Goal: Transaction & Acquisition: Purchase product/service

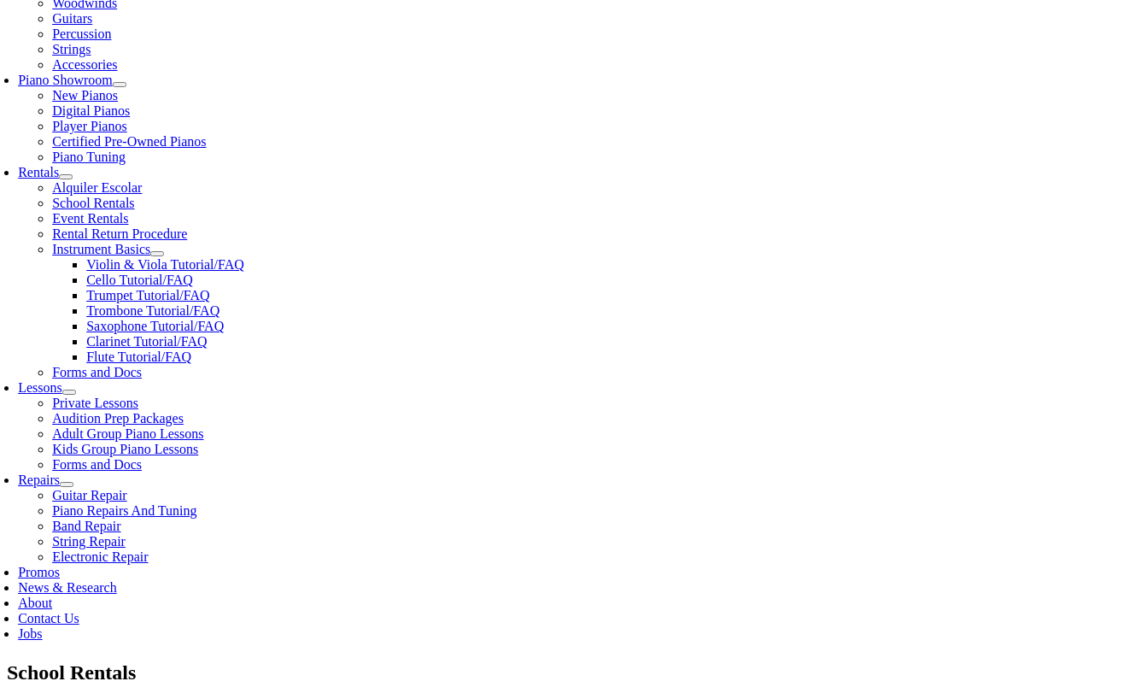
scroll to position [455, 0]
checkbox input"] "true"
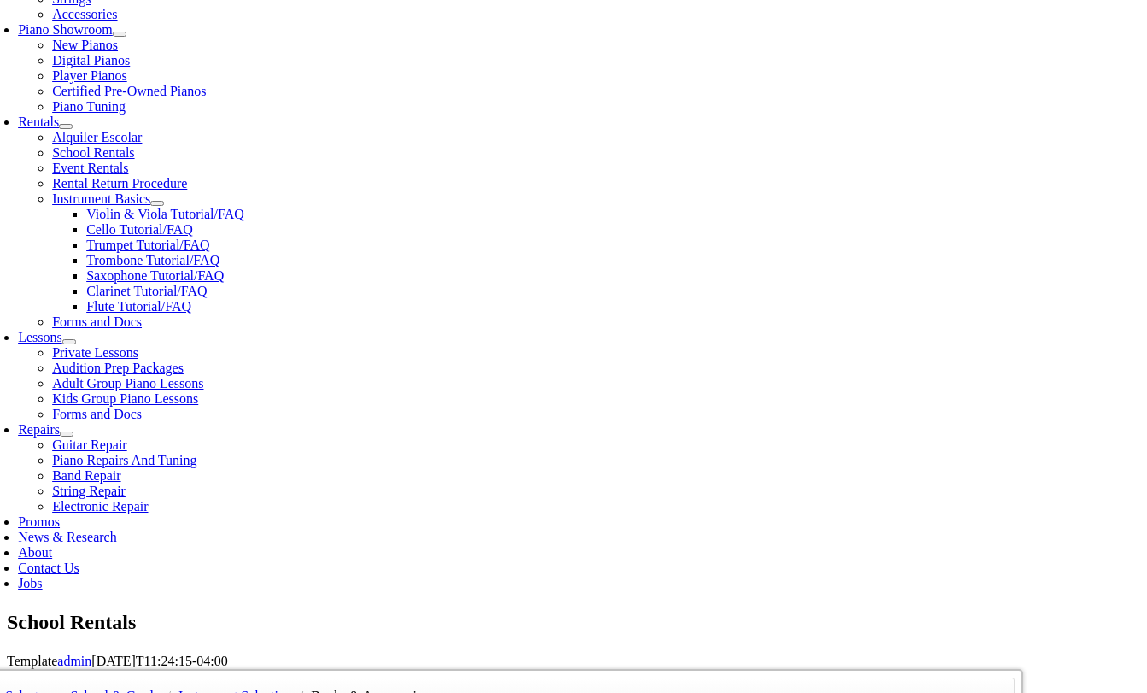
scroll to position [507, 0]
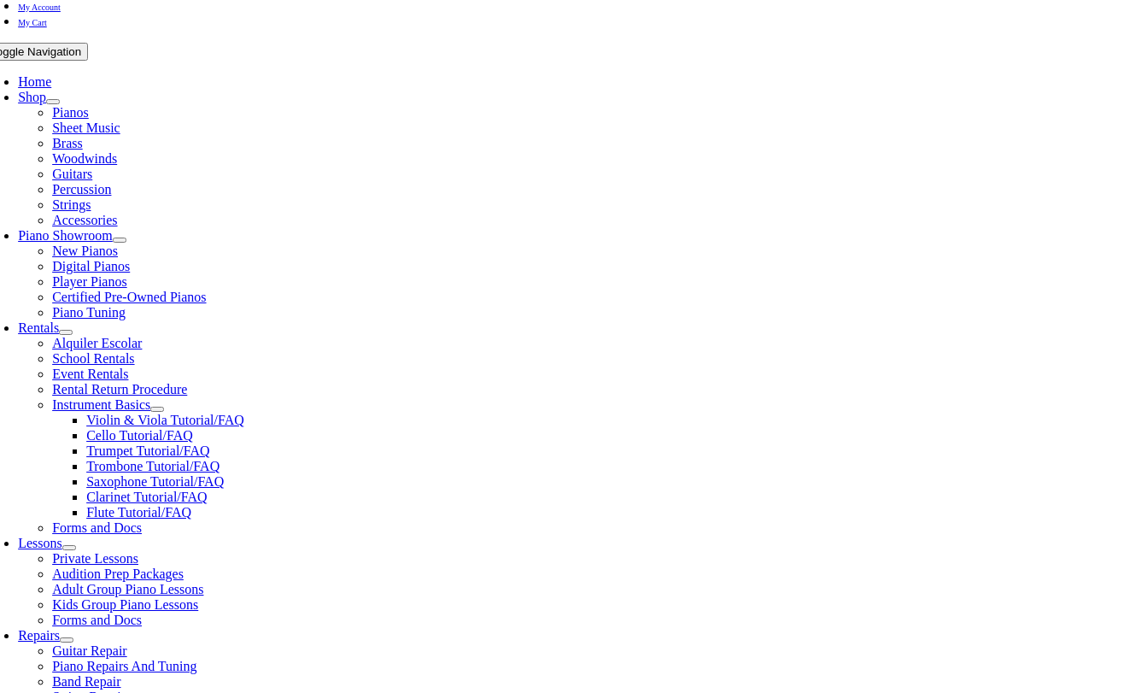
scroll to position [302, 0]
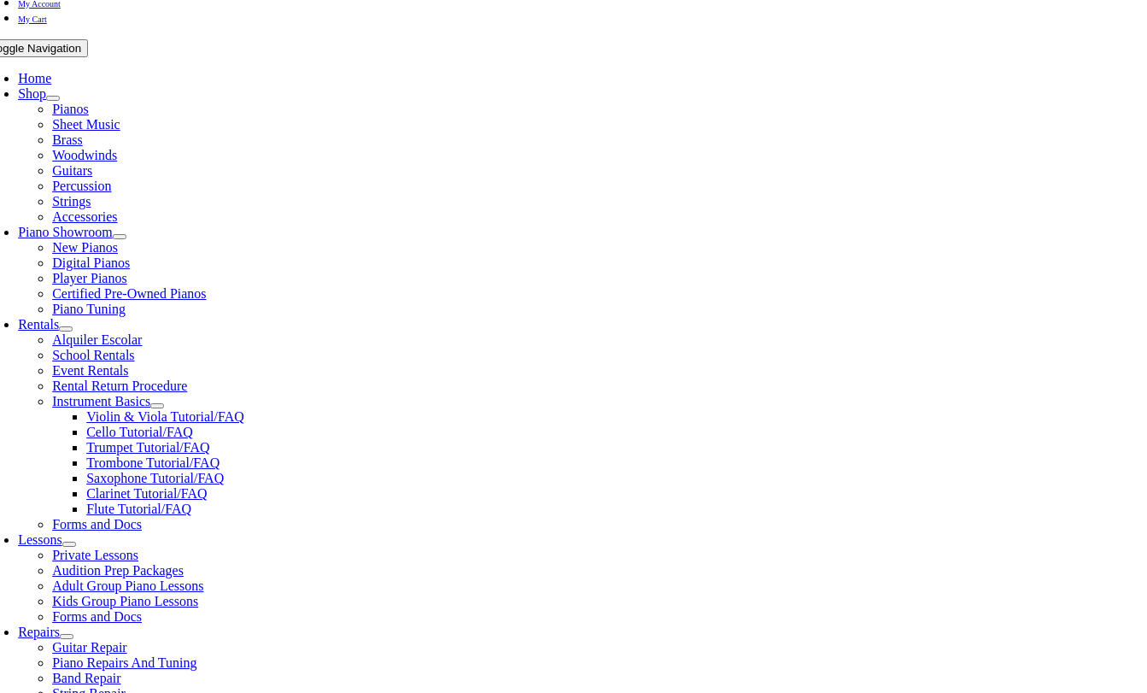
type input "1"
type input "Erin"
type input "Smith"
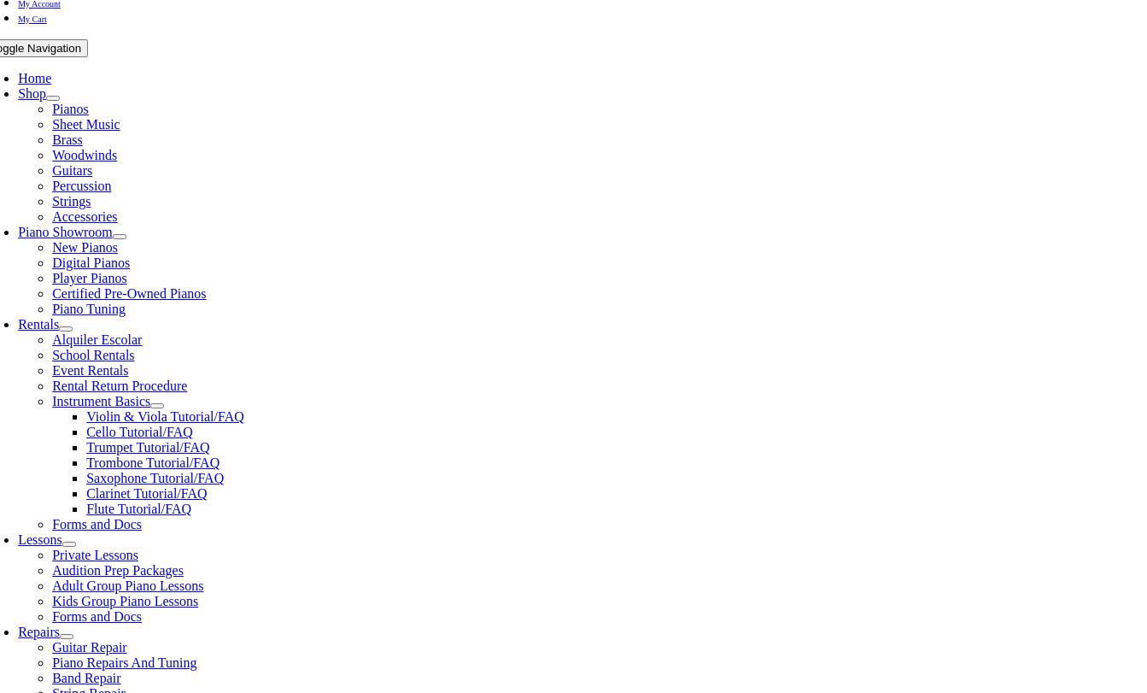
type input "4849195662"
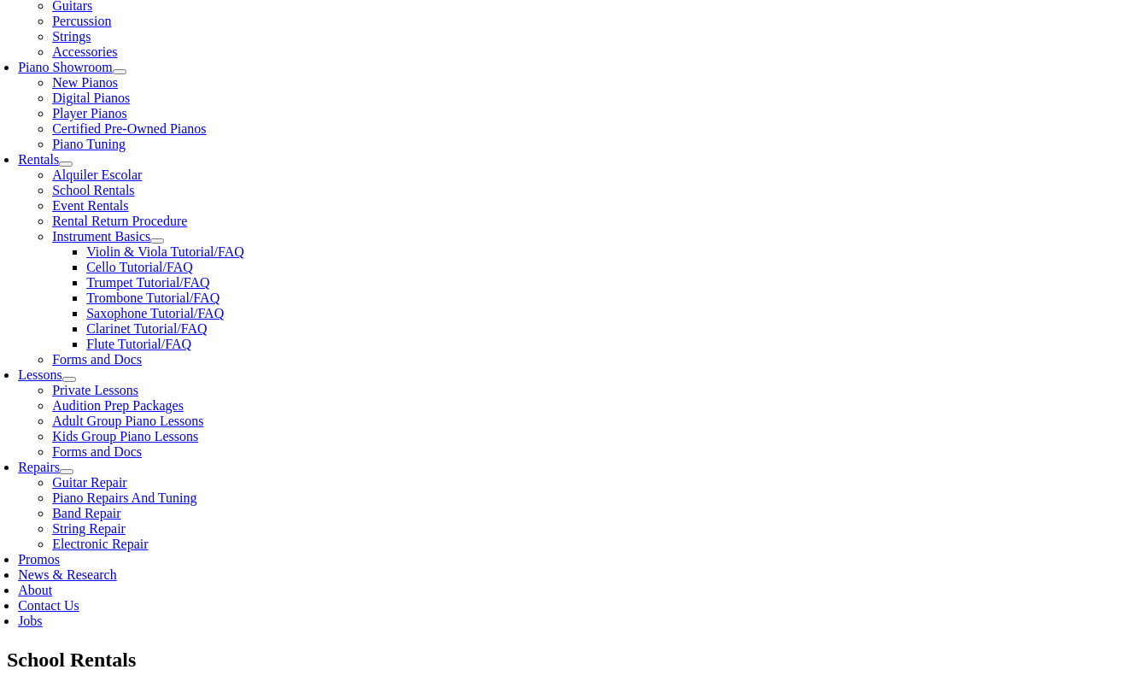
scroll to position [477, 0]
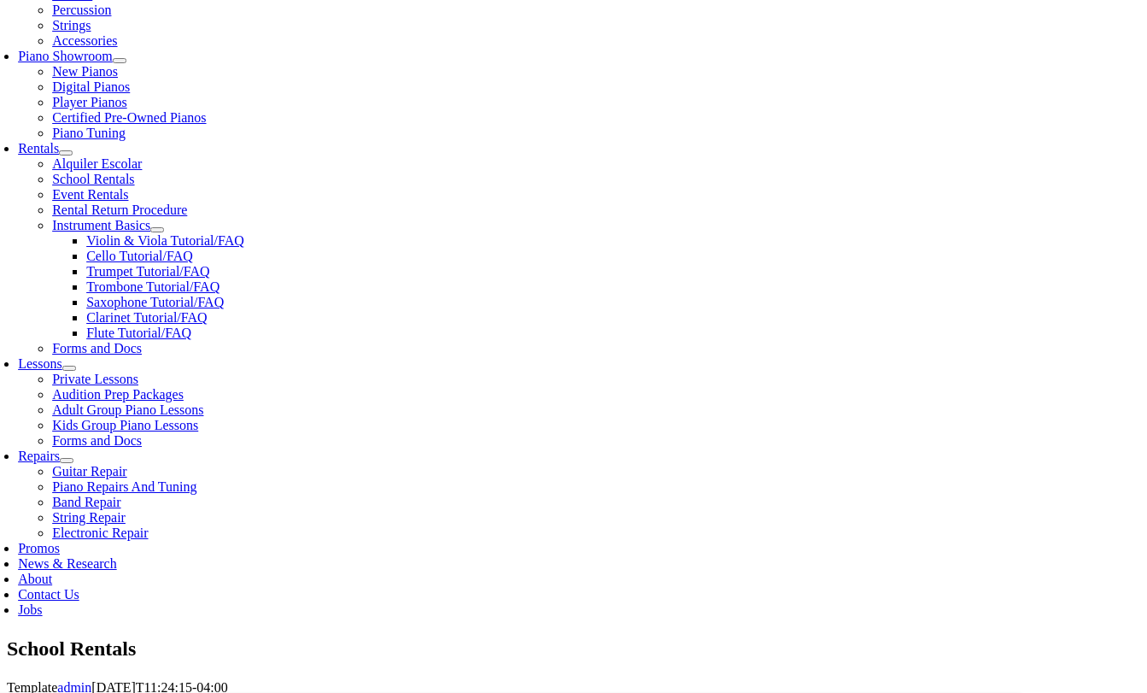
type input "William"
type input "Self Employeed"
type input "25597871"
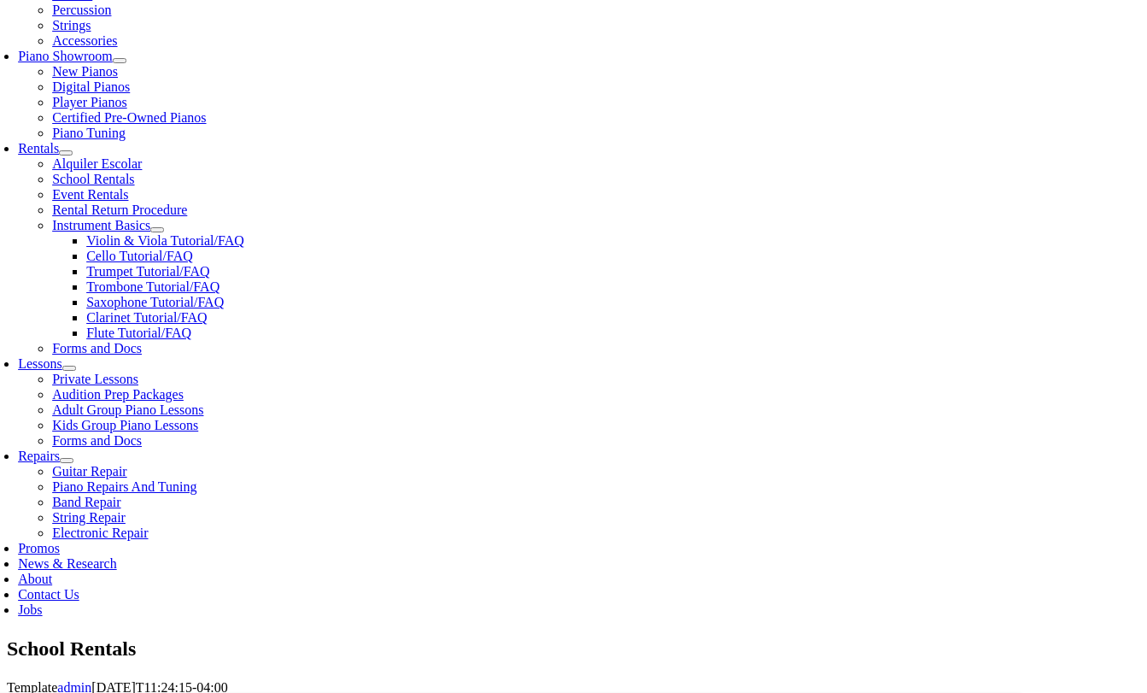
type input "04/07/1981"
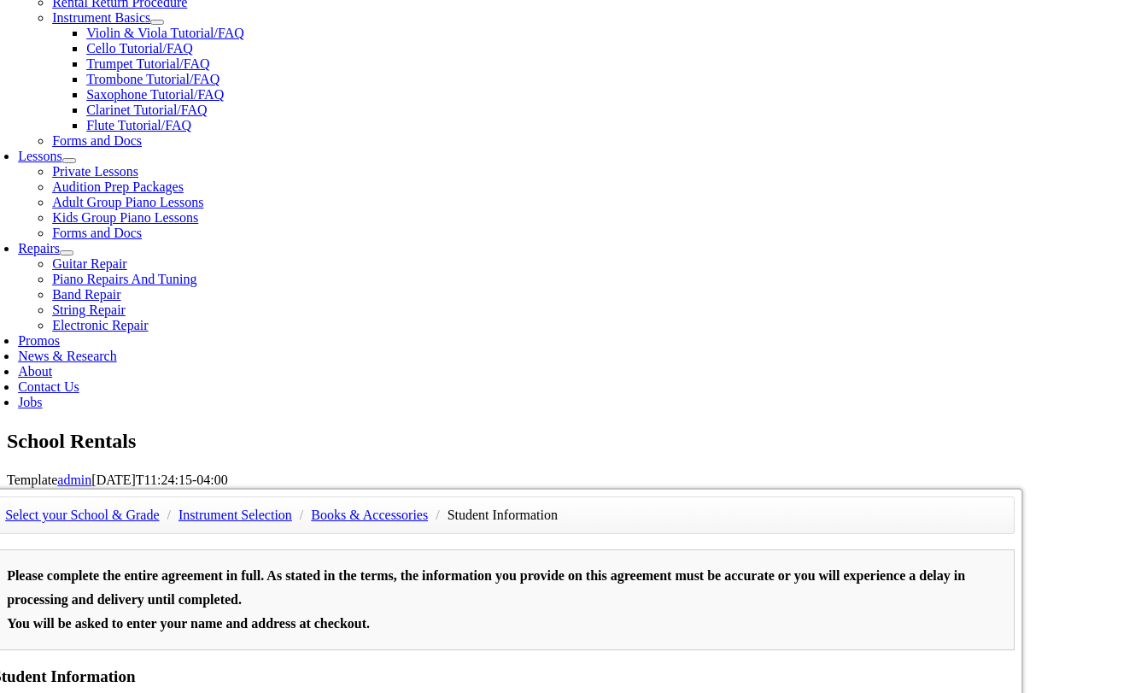
scroll to position [691, 0]
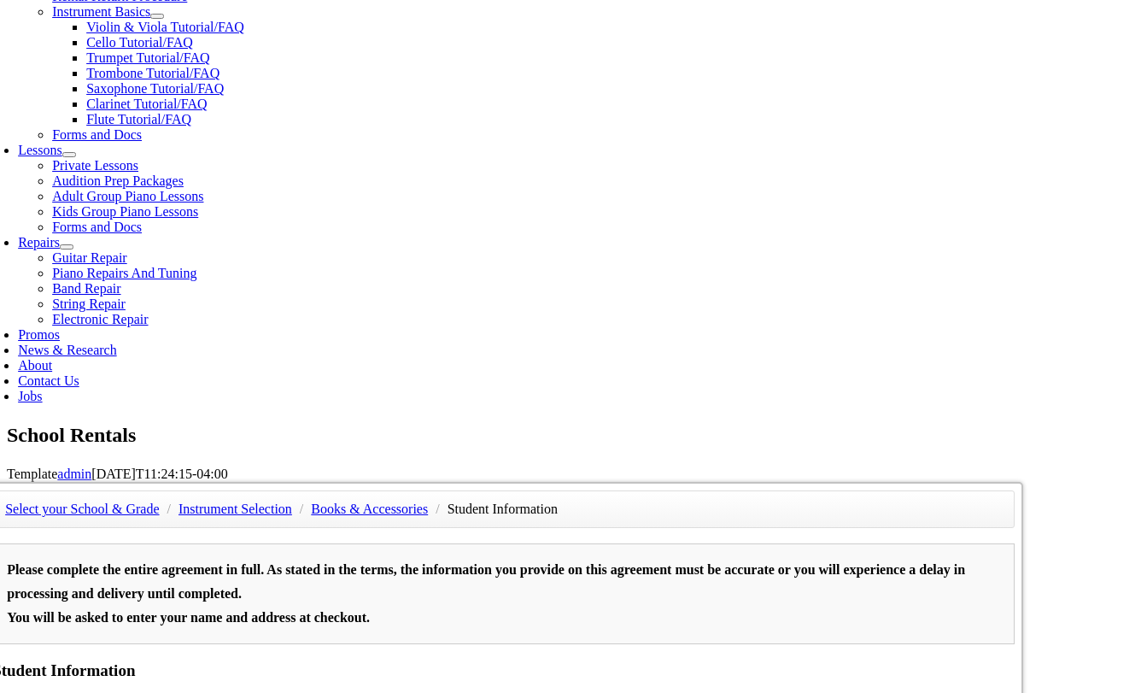
type input "E"
type input "Mark"
type input "TN Ward"
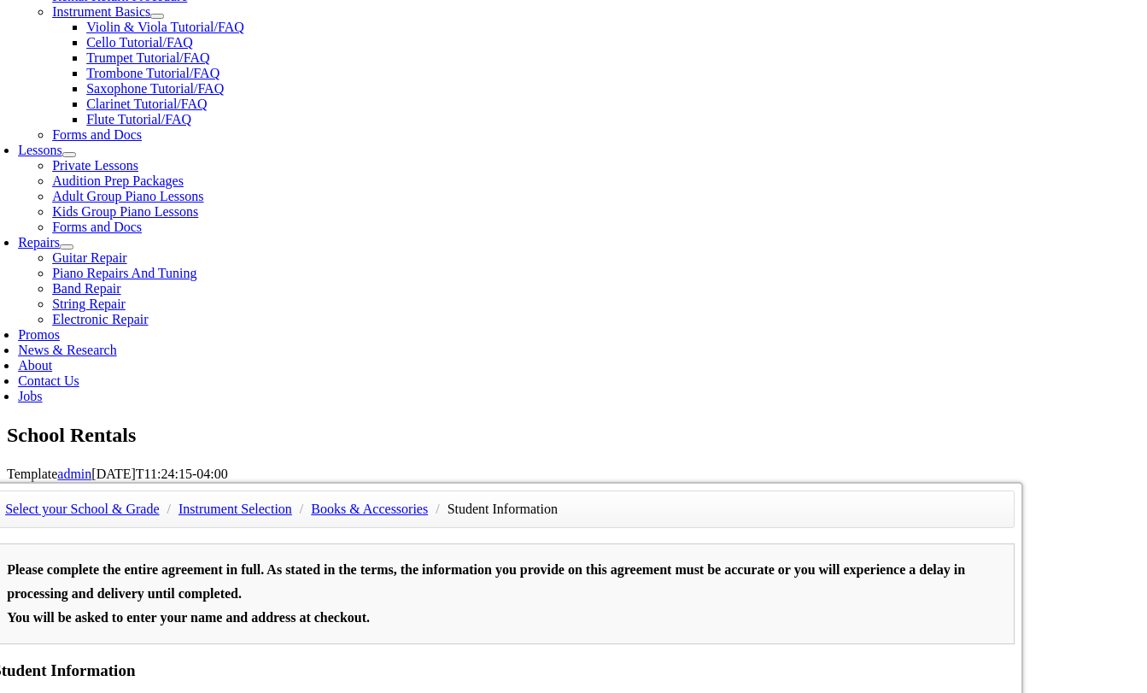
drag, startPoint x: 451, startPoint y: 365, endPoint x: 441, endPoint y: 364, distance: 10.3
type input "4849194169"
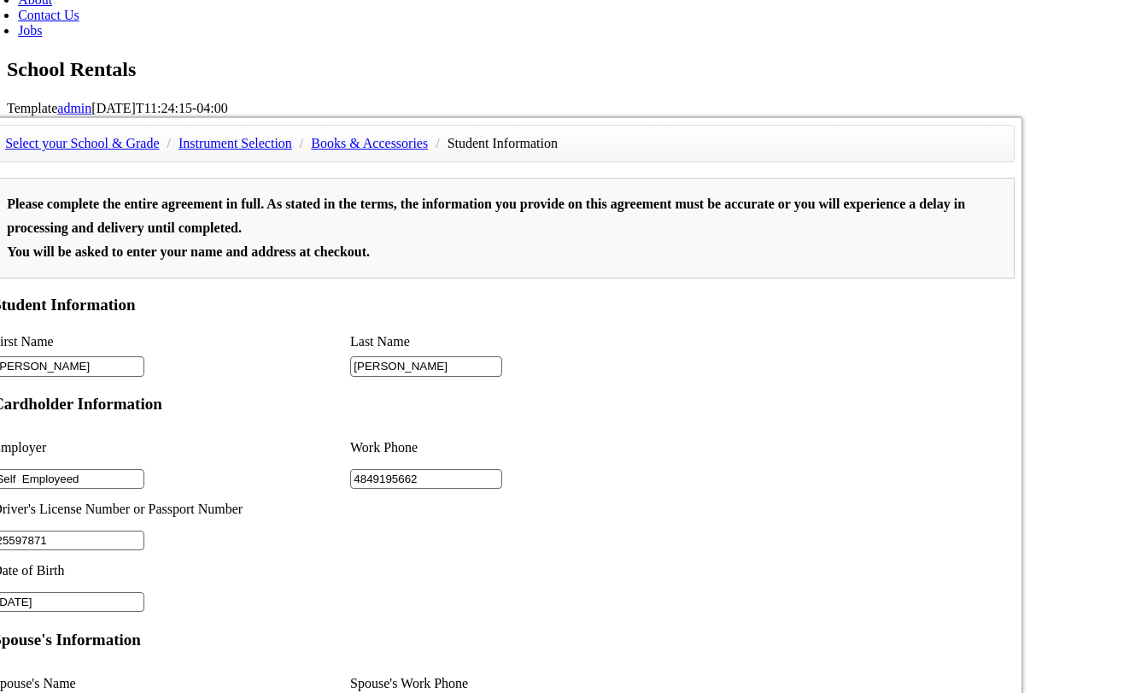
scroll to position [549, 0]
type input "2"
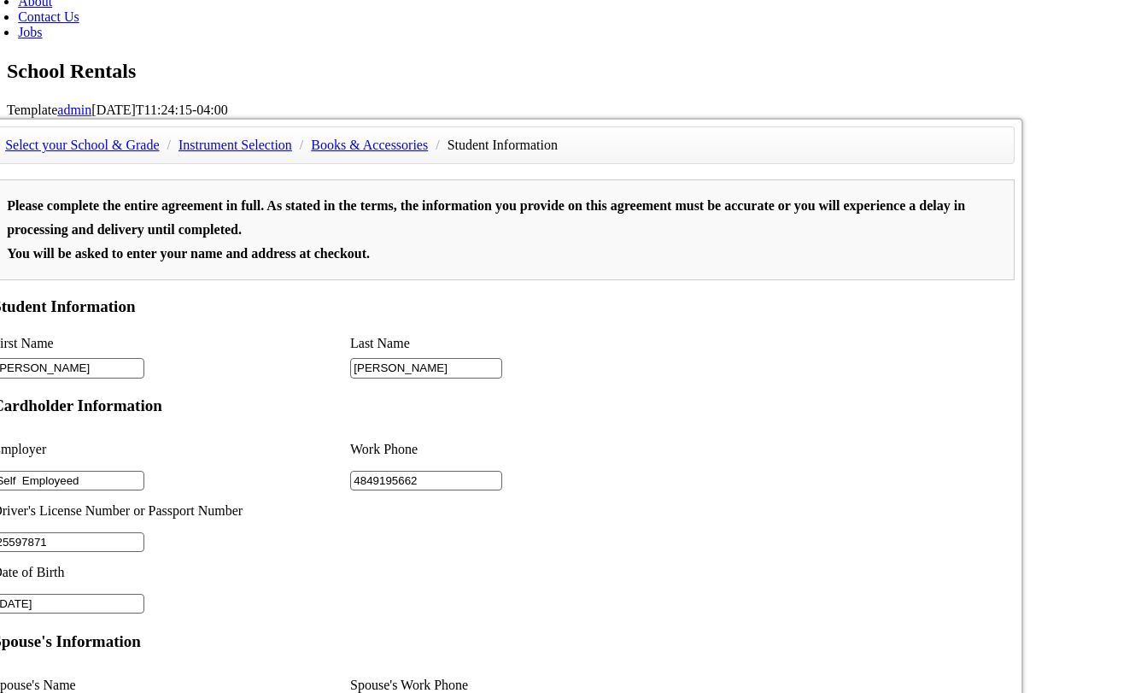
scroll to position [1057, 0]
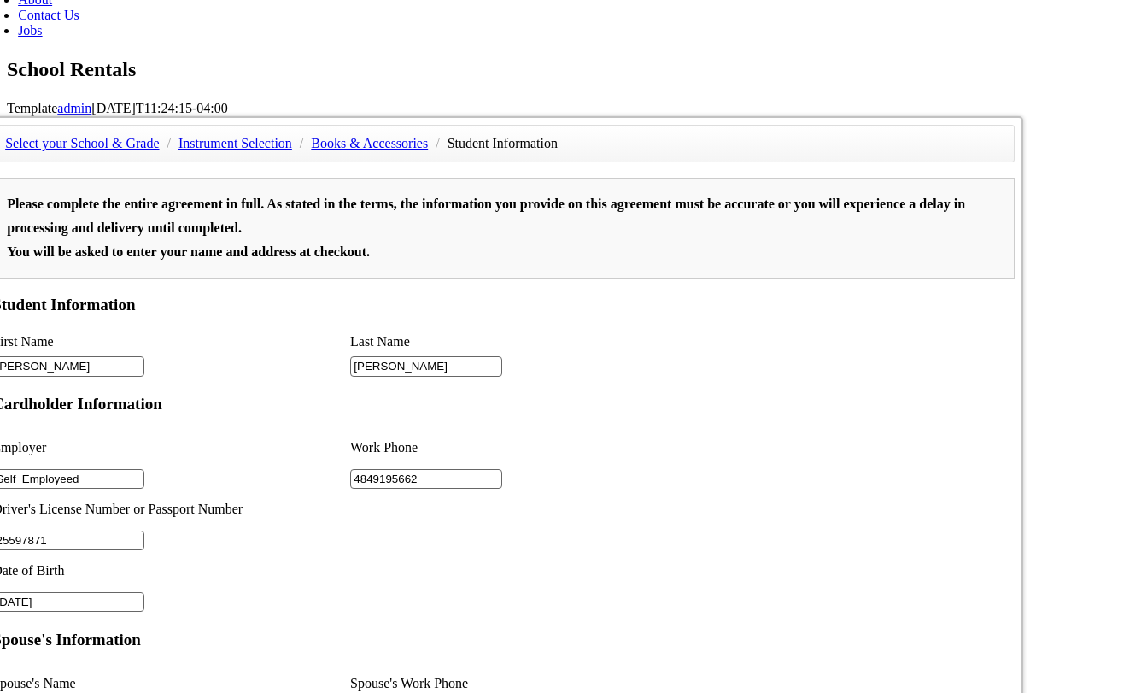
type input "4849194169"
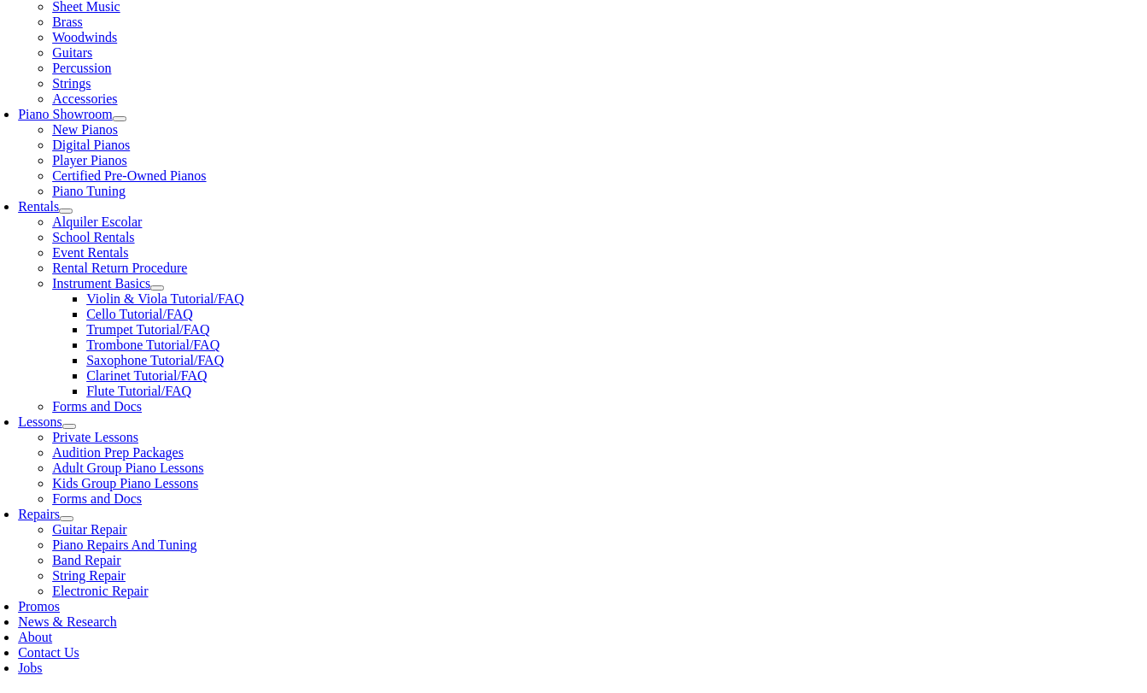
scroll to position [428, 0]
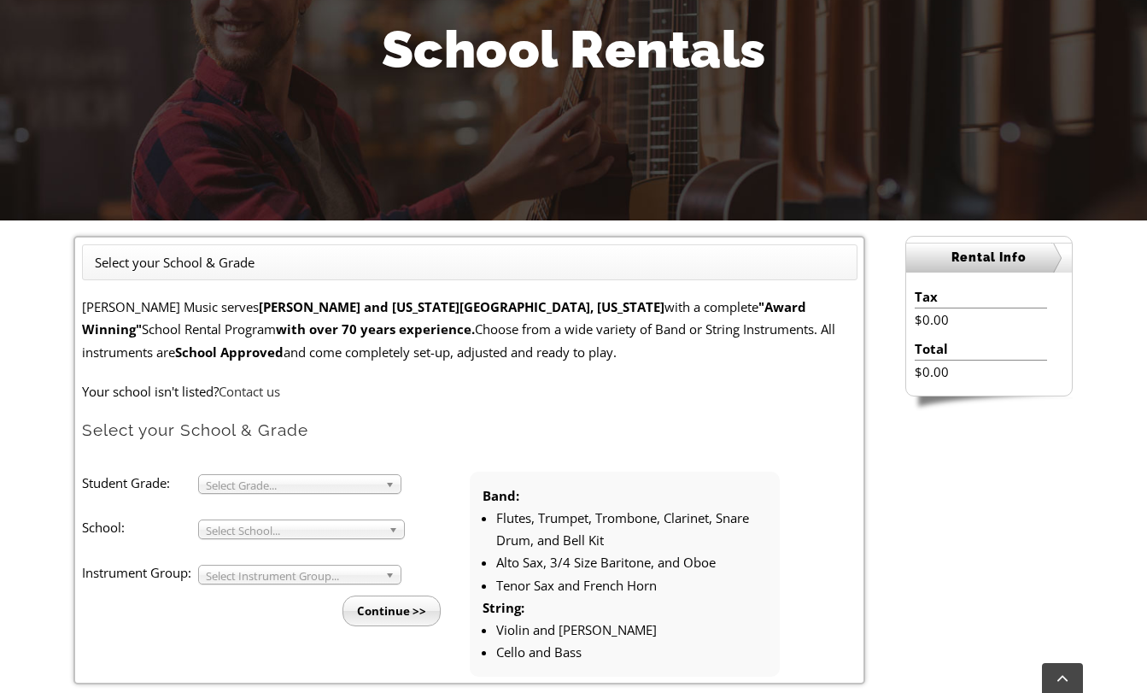
scroll to position [244, 0]
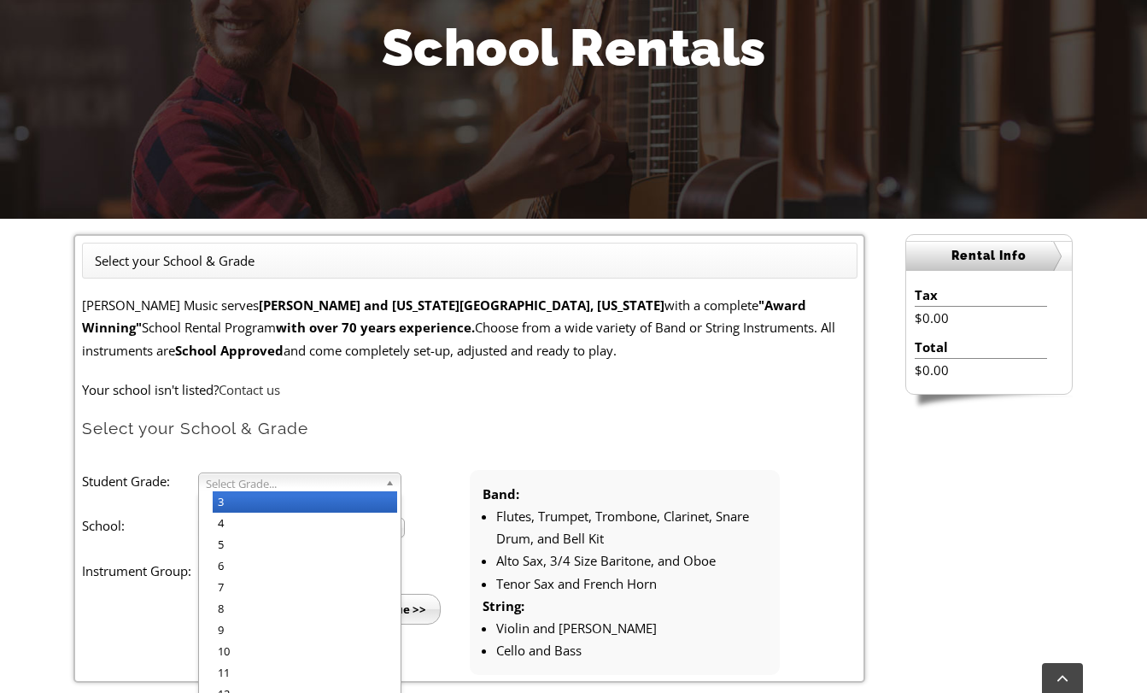
click at [392, 486] on b at bounding box center [392, 482] width 15 height 18
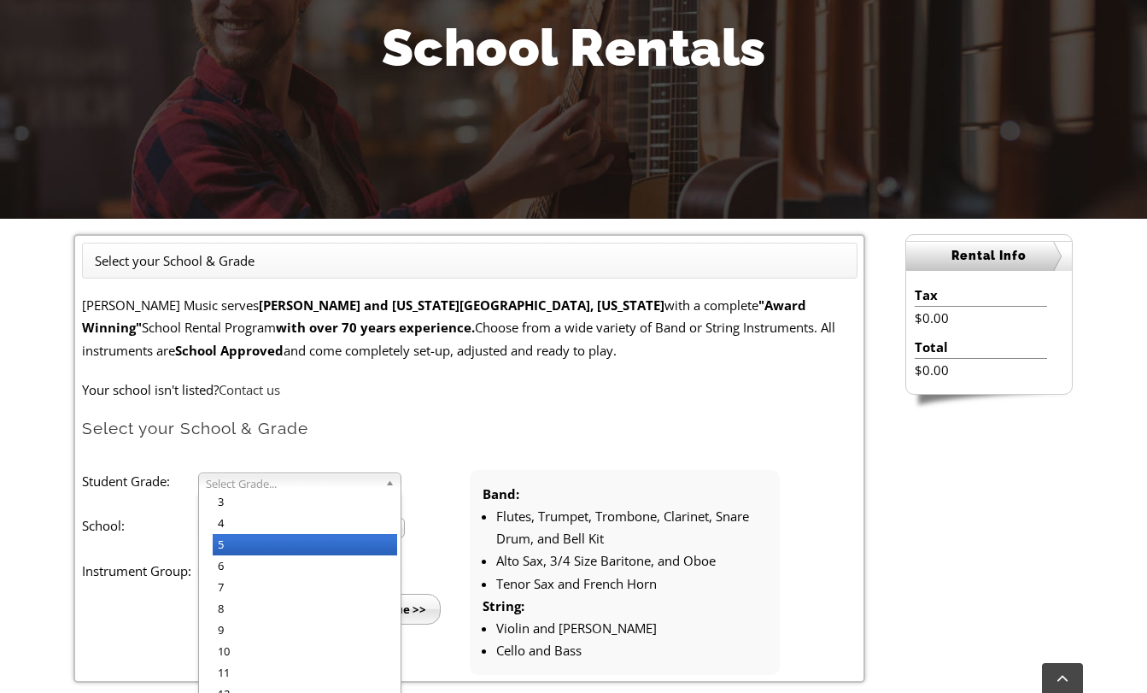
click at [329, 542] on li "5" at bounding box center [305, 544] width 184 height 21
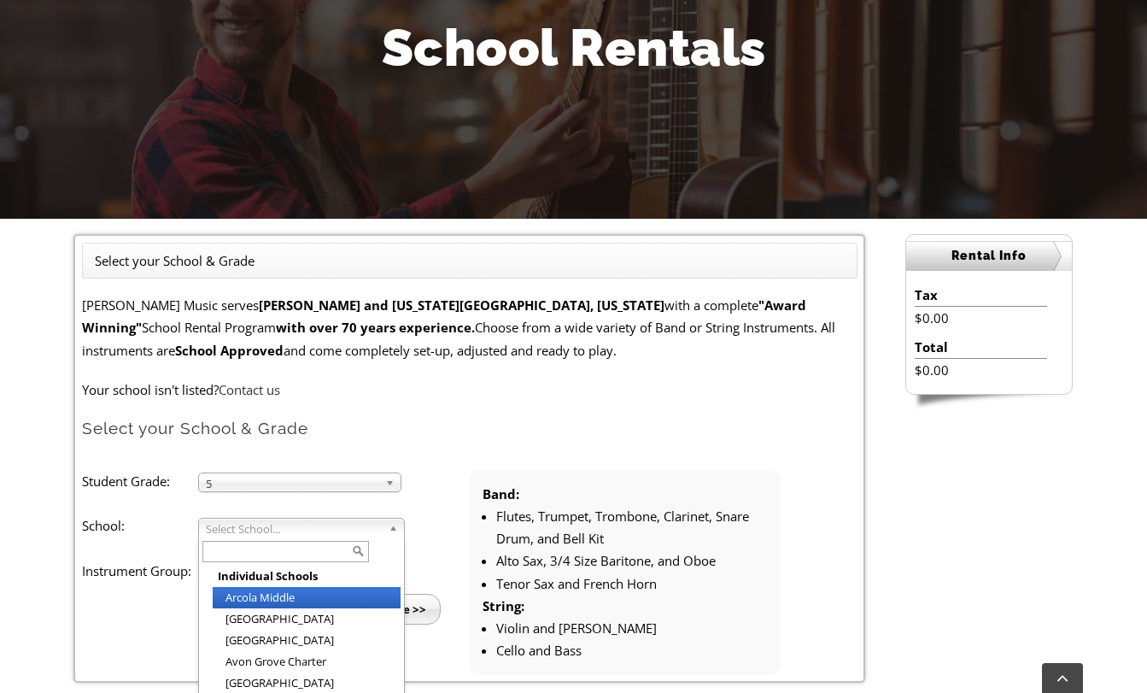
click at [306, 532] on span "Select School..." at bounding box center [294, 528] width 176 height 20
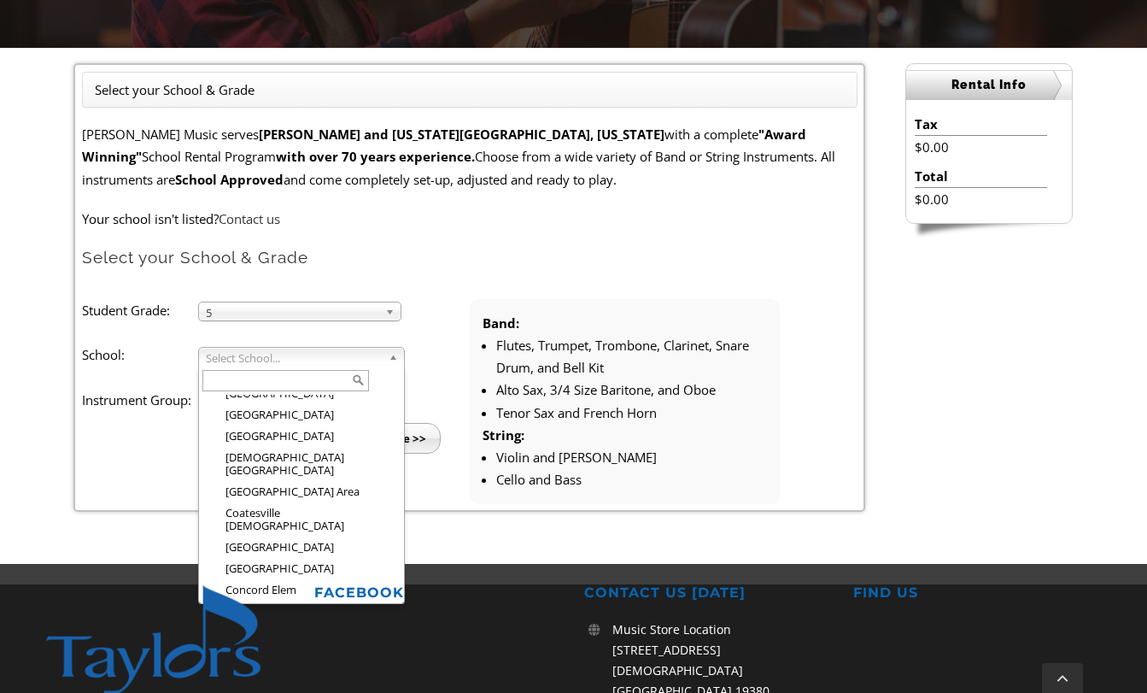
scroll to position [437, 0]
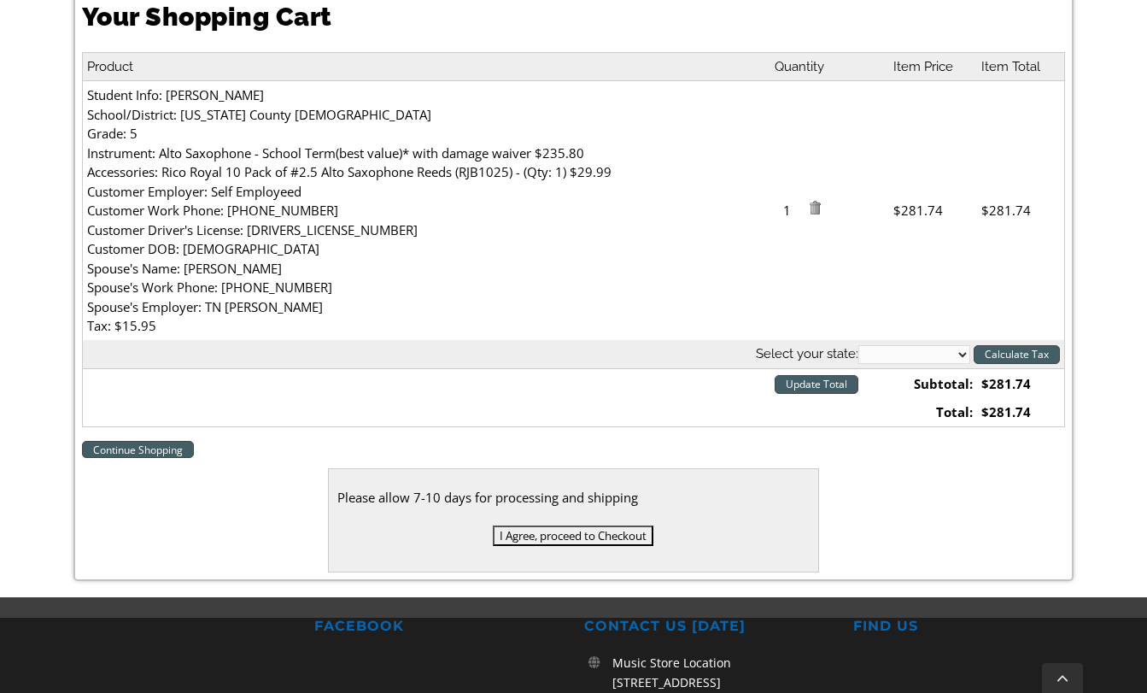
scroll to position [516, 0]
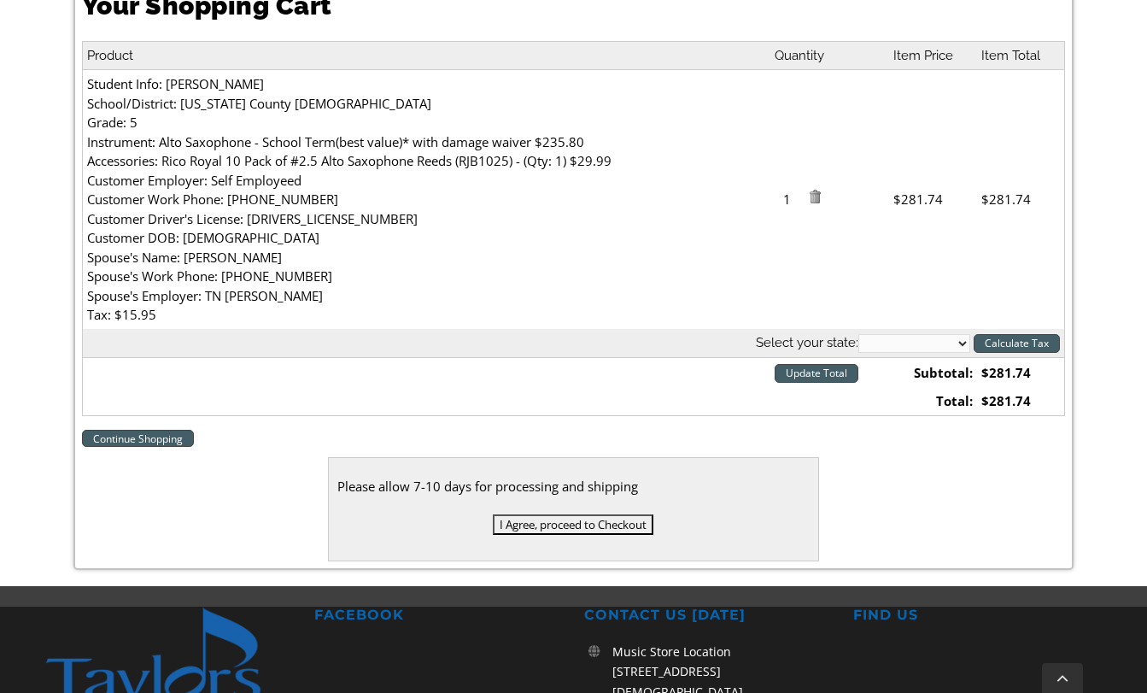
click at [143, 439] on link "Continue Shopping" at bounding box center [138, 438] width 112 height 17
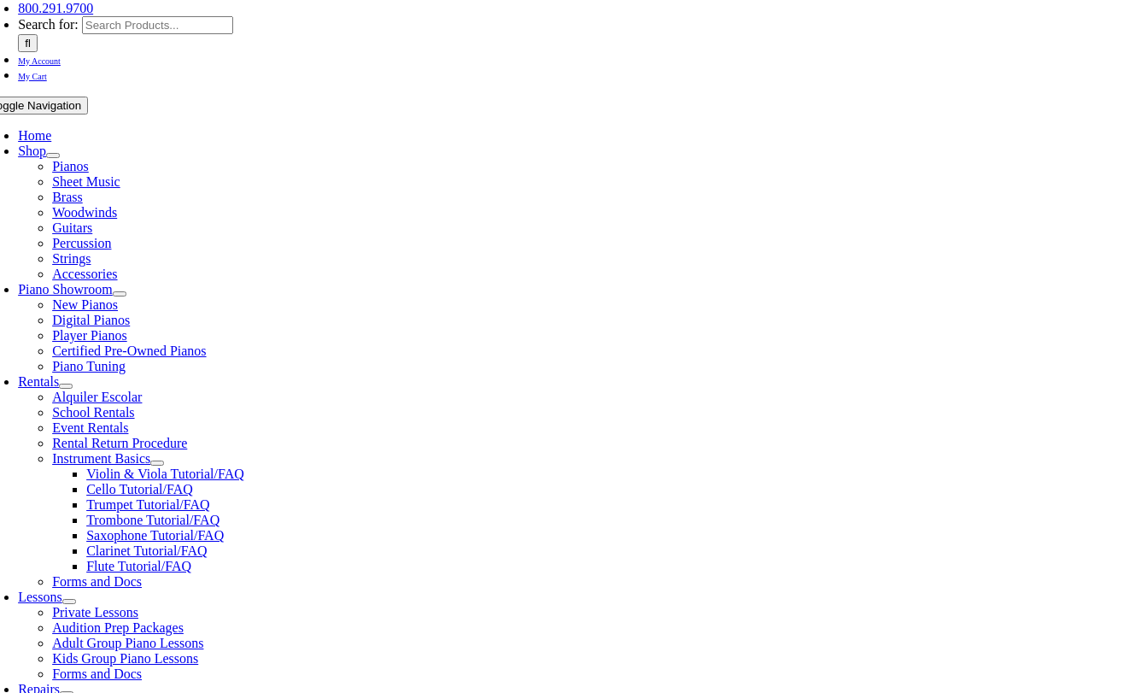
scroll to position [246, 0]
type input "d"
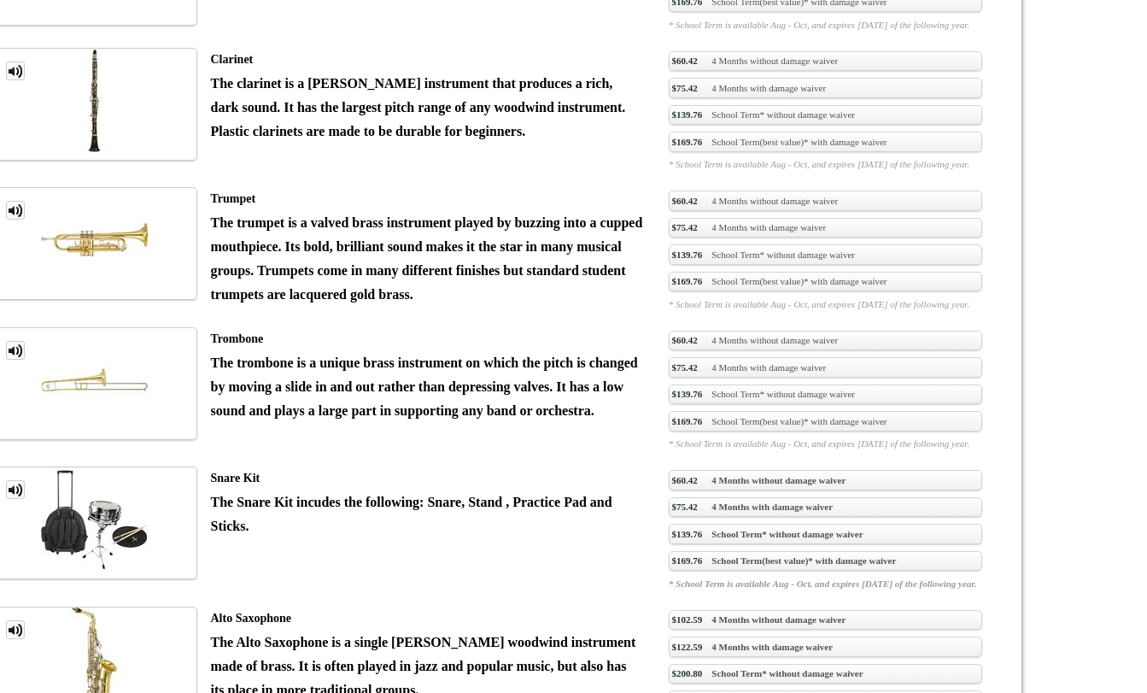
scroll to position [1529, 0]
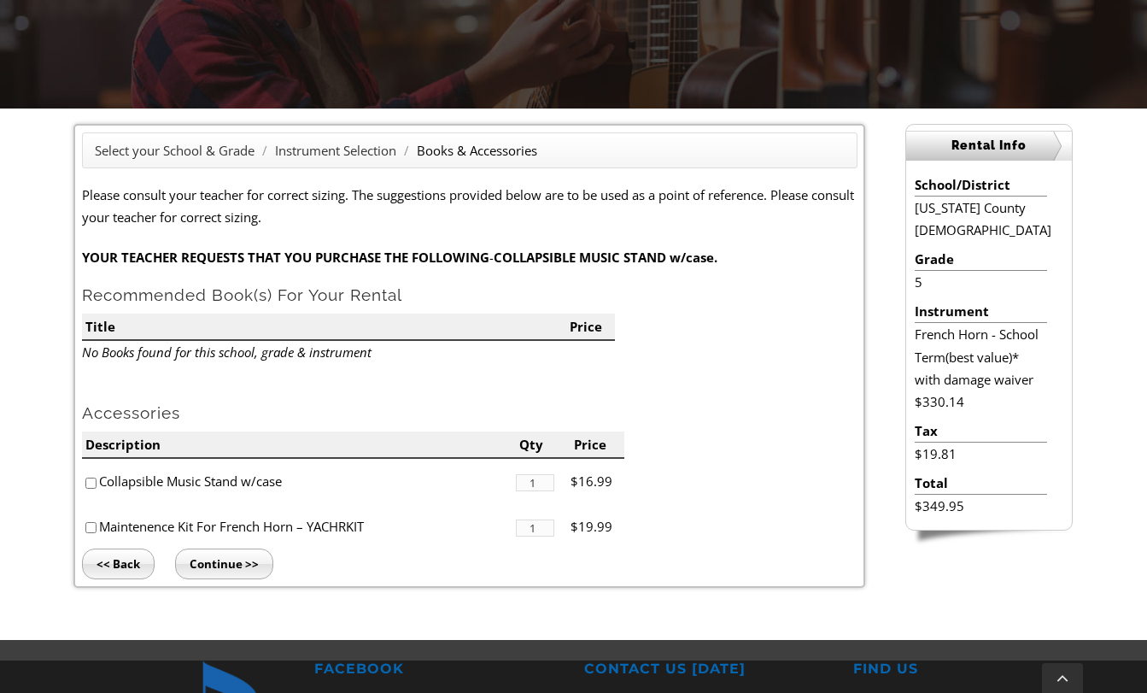
scroll to position [366, 0]
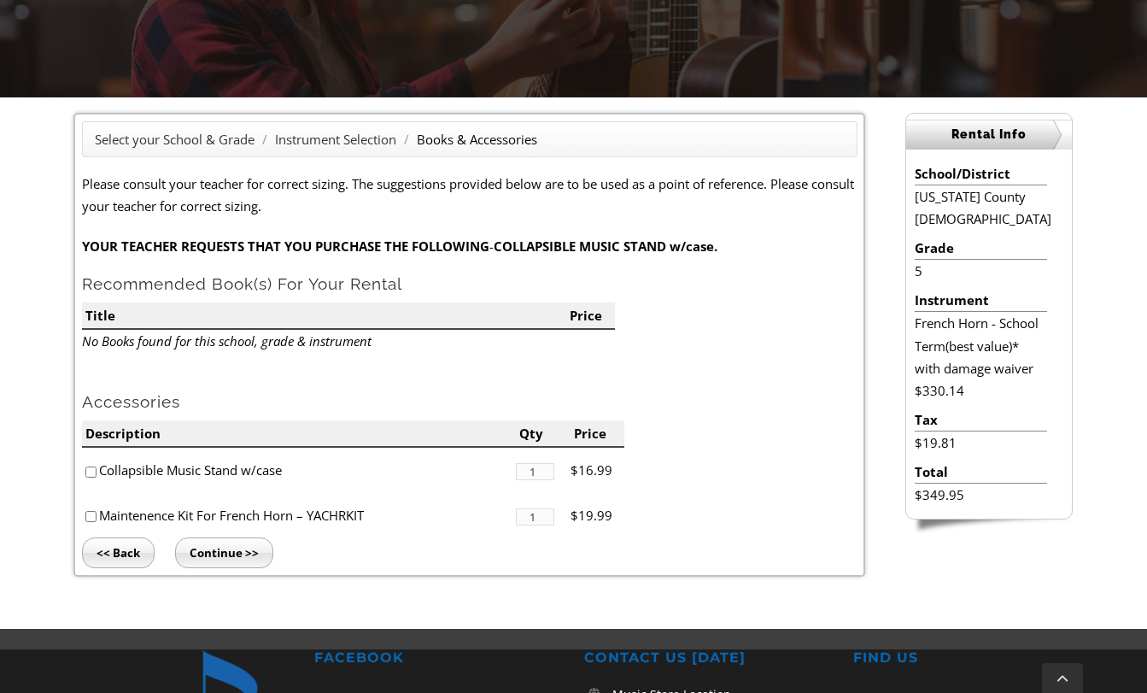
click at [240, 559] on input "Continue >>" at bounding box center [224, 552] width 98 height 31
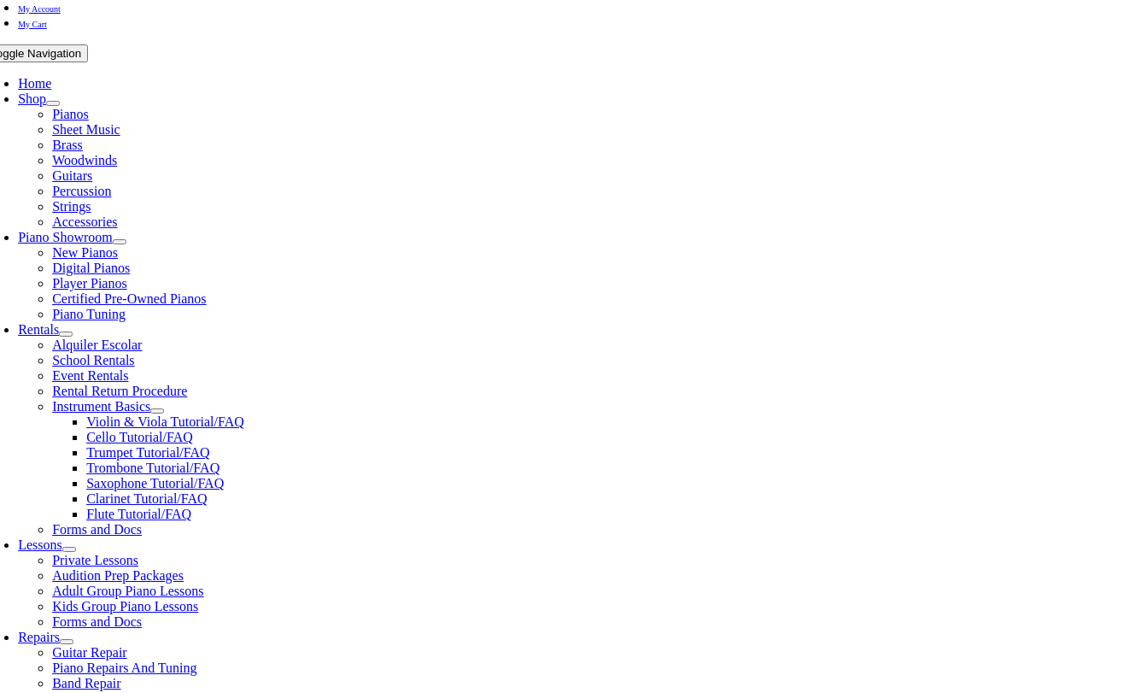
scroll to position [307, 0]
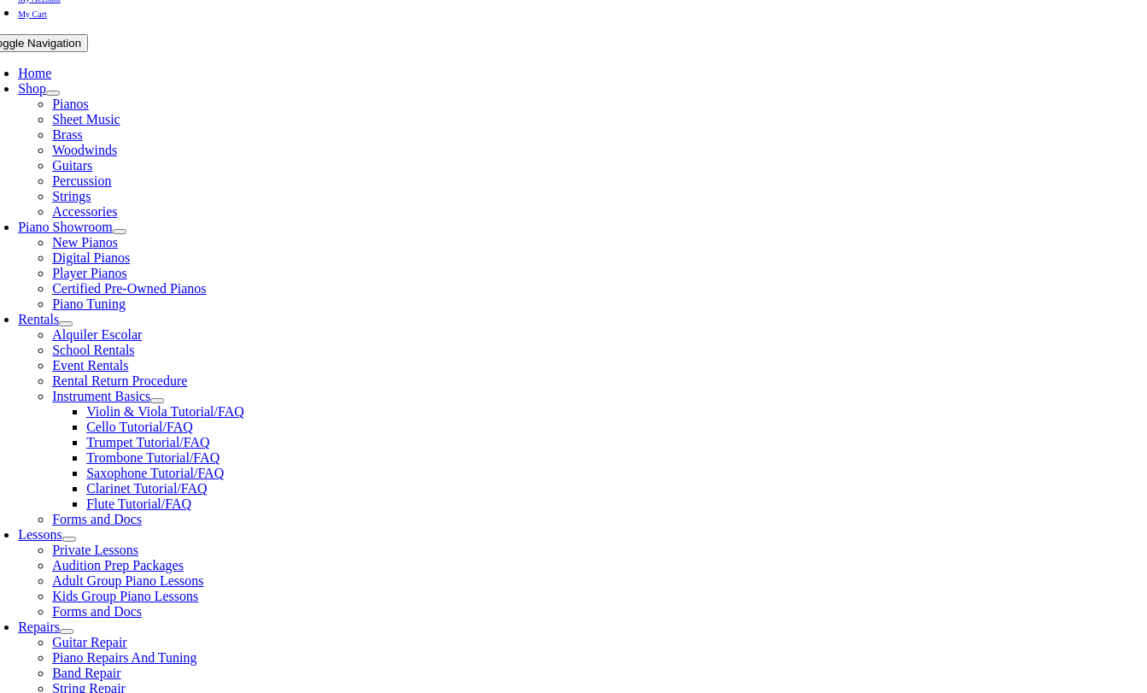
type input "1"
type input "Andrew"
type input "Smith"
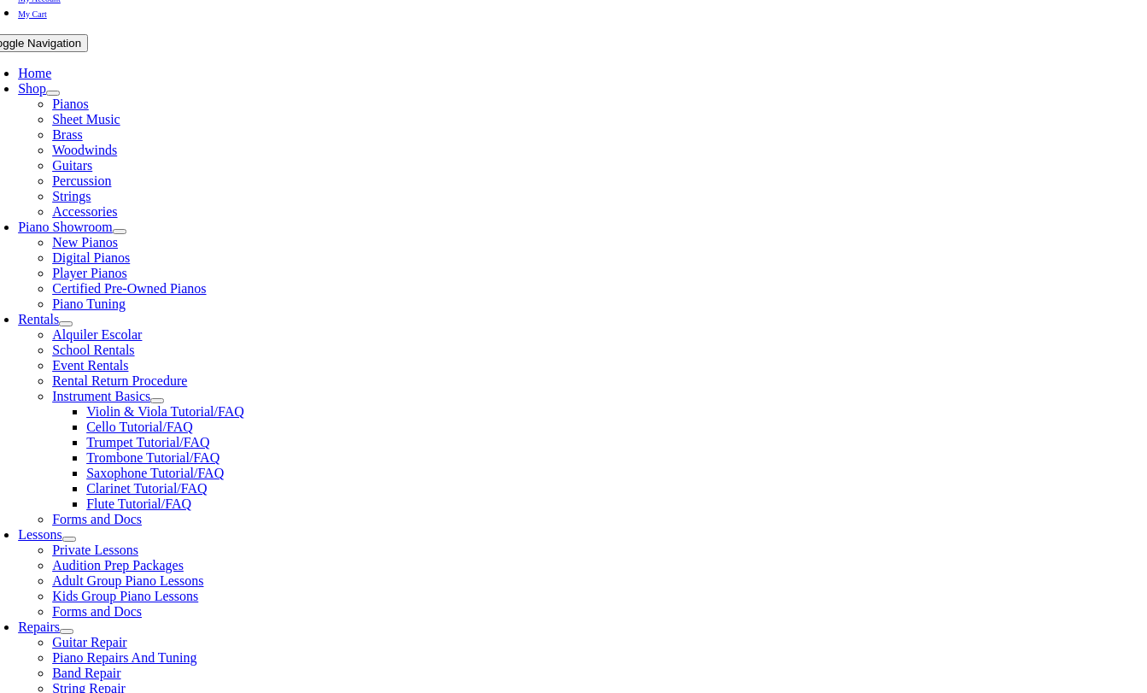
type input "Self Employeed"
type input "4849195662"
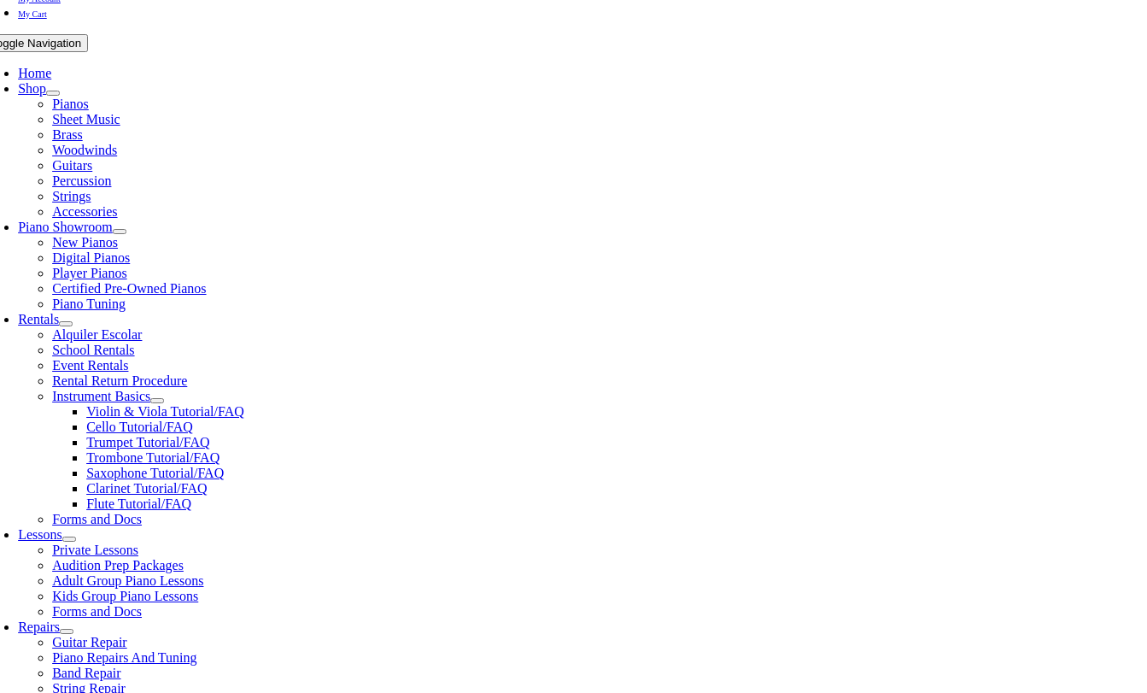
type input "25597871"
type input "04/07/1981"
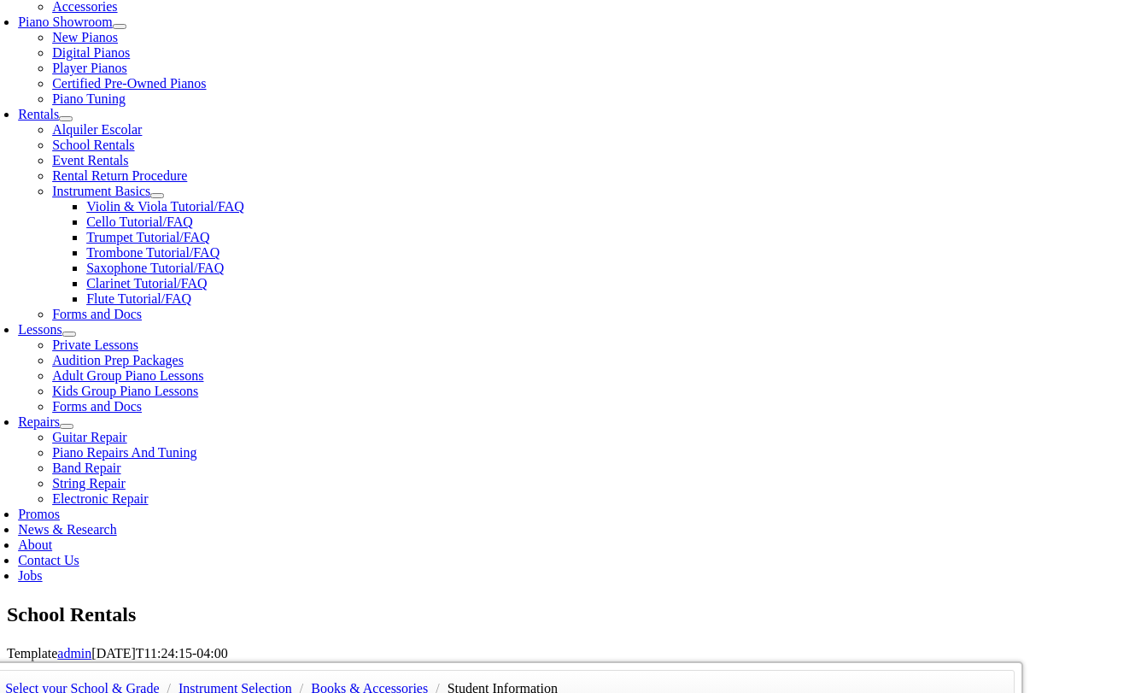
scroll to position [529, 0]
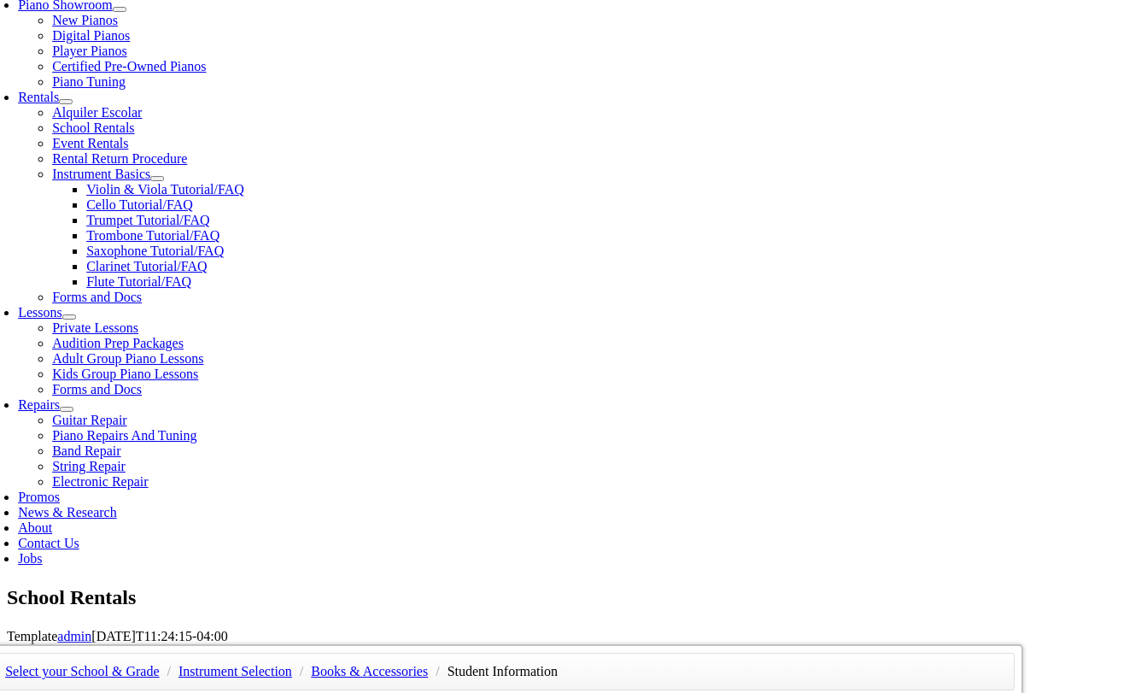
type input "Mark Smith"
type input "4849194169"
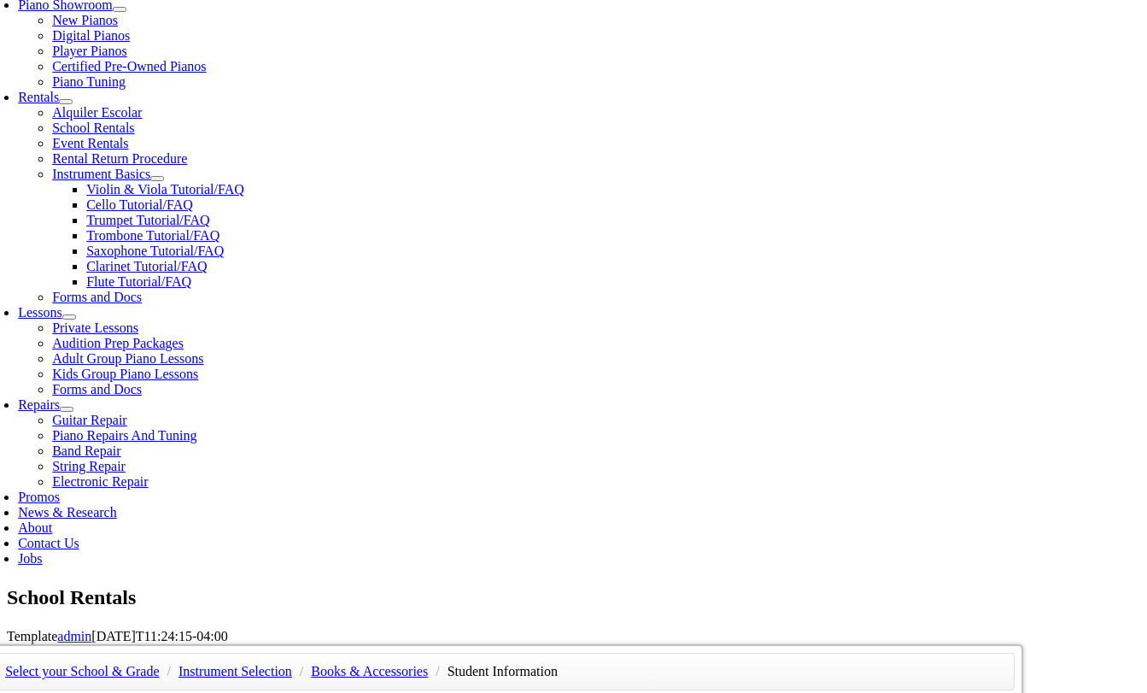
type input "TN Ward"
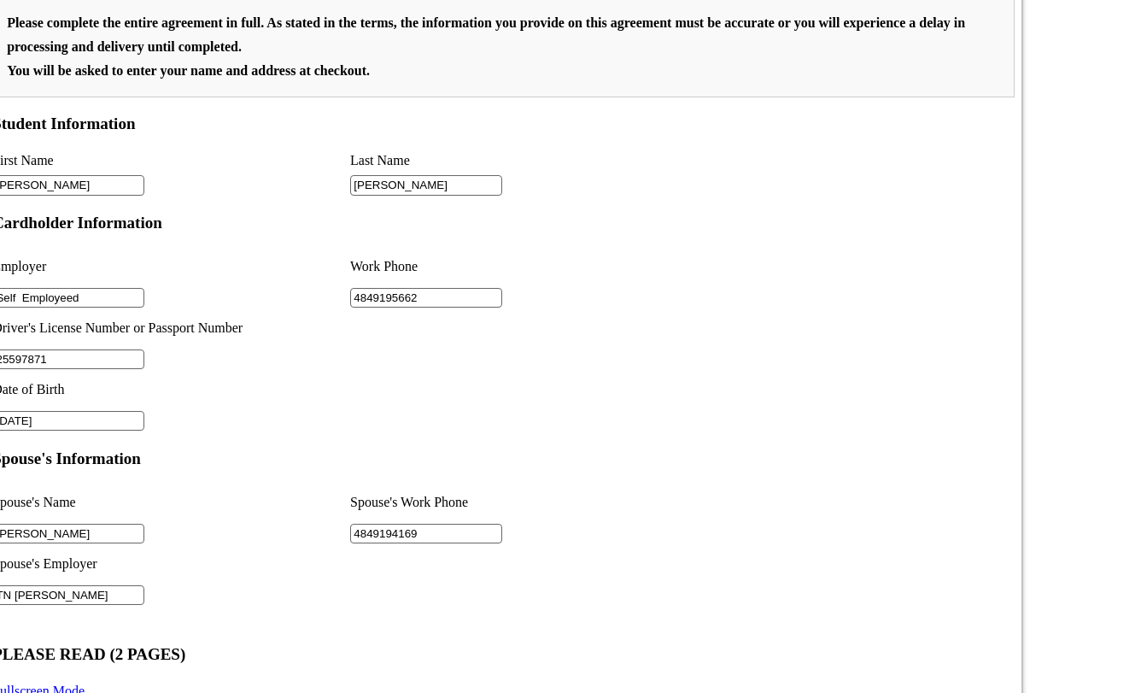
scroll to position [1236, 0]
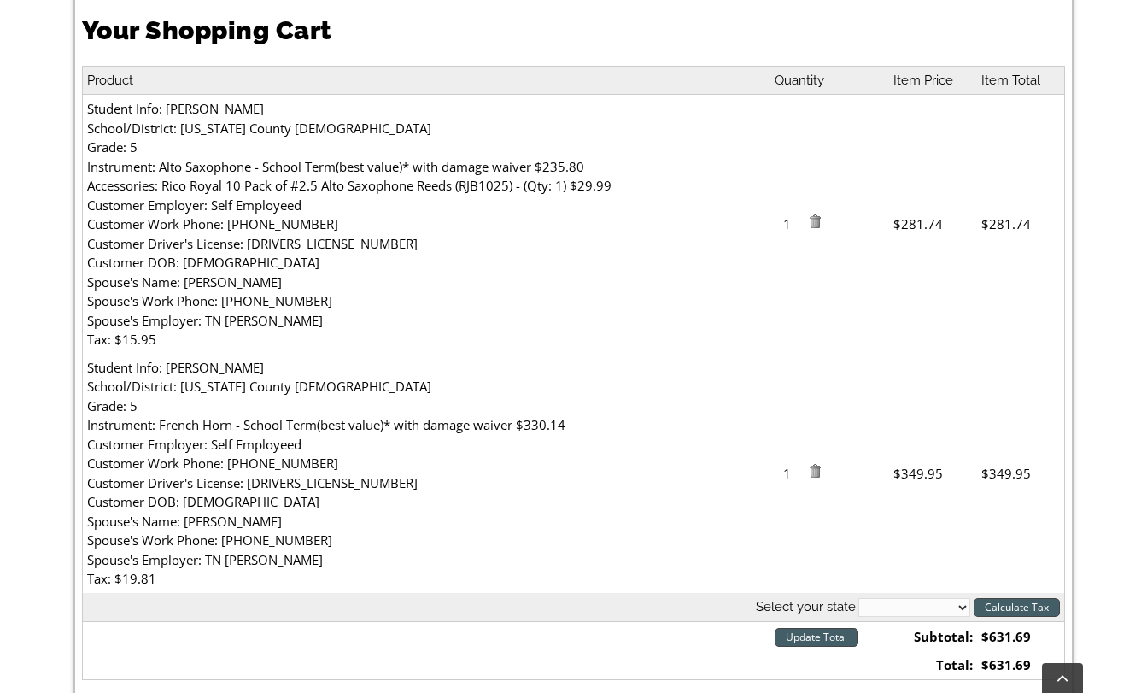
scroll to position [490, 0]
click at [963, 609] on select "[US_STATE] [US_STATE] [US_STATE] [US_STATE] [US_STATE] [US_STATE] [US_STATE] [U…" at bounding box center [914, 608] width 112 height 19
select select "PA"
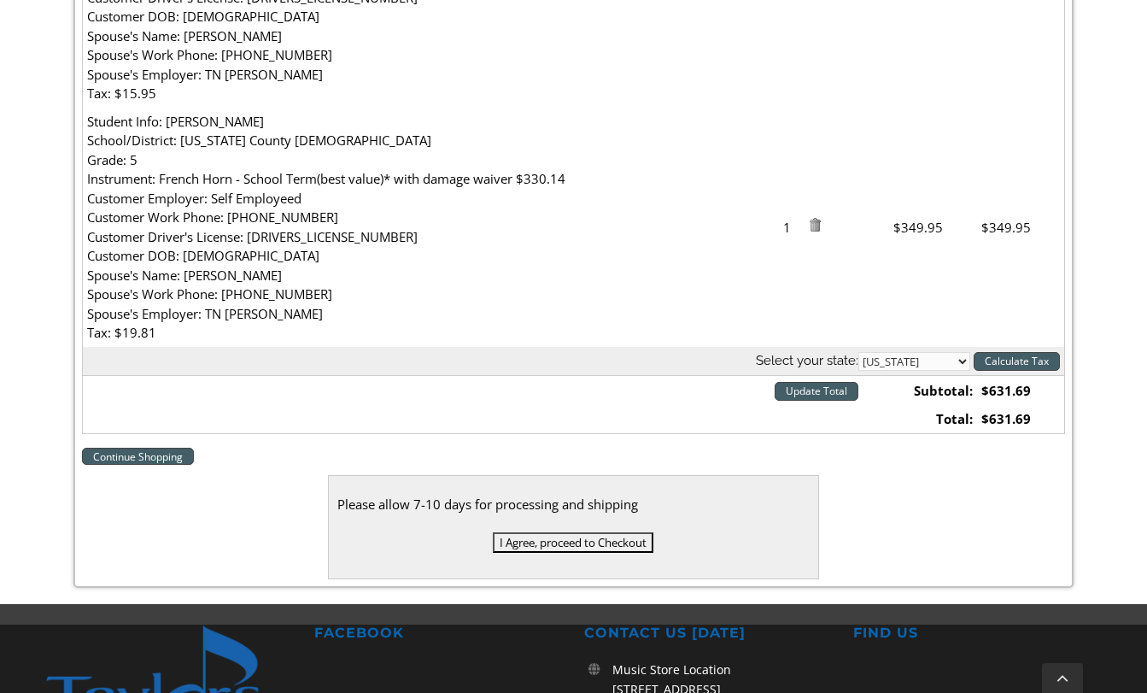
scroll to position [742, 0]
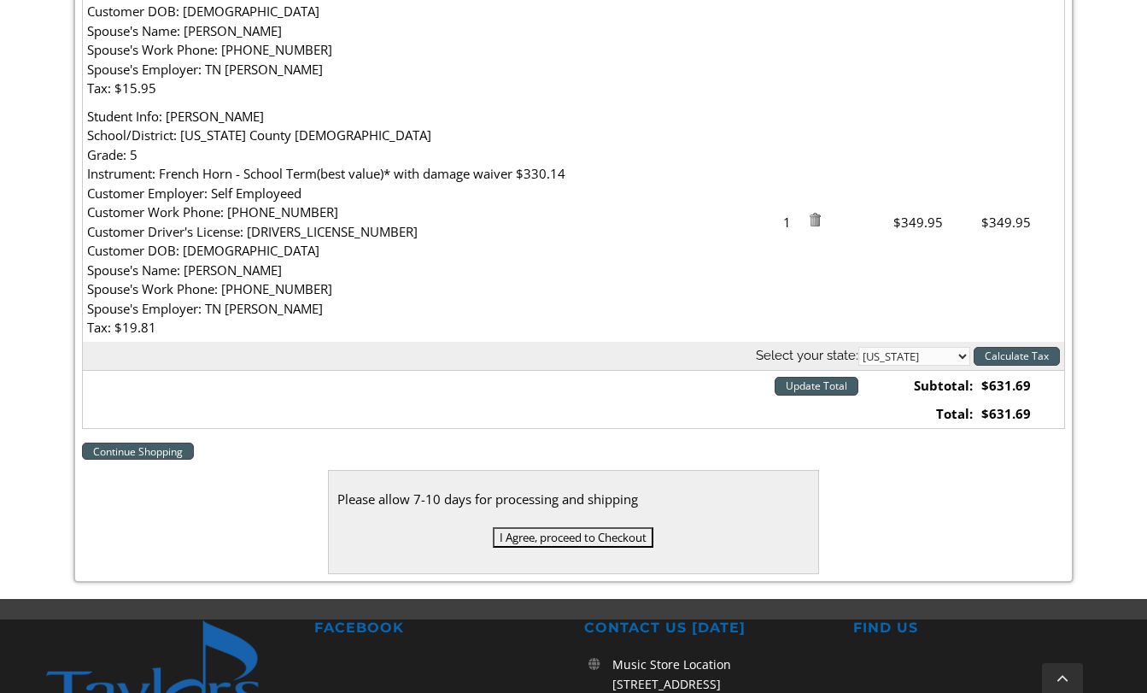
click at [838, 388] on input "Update Total" at bounding box center [817, 386] width 84 height 19
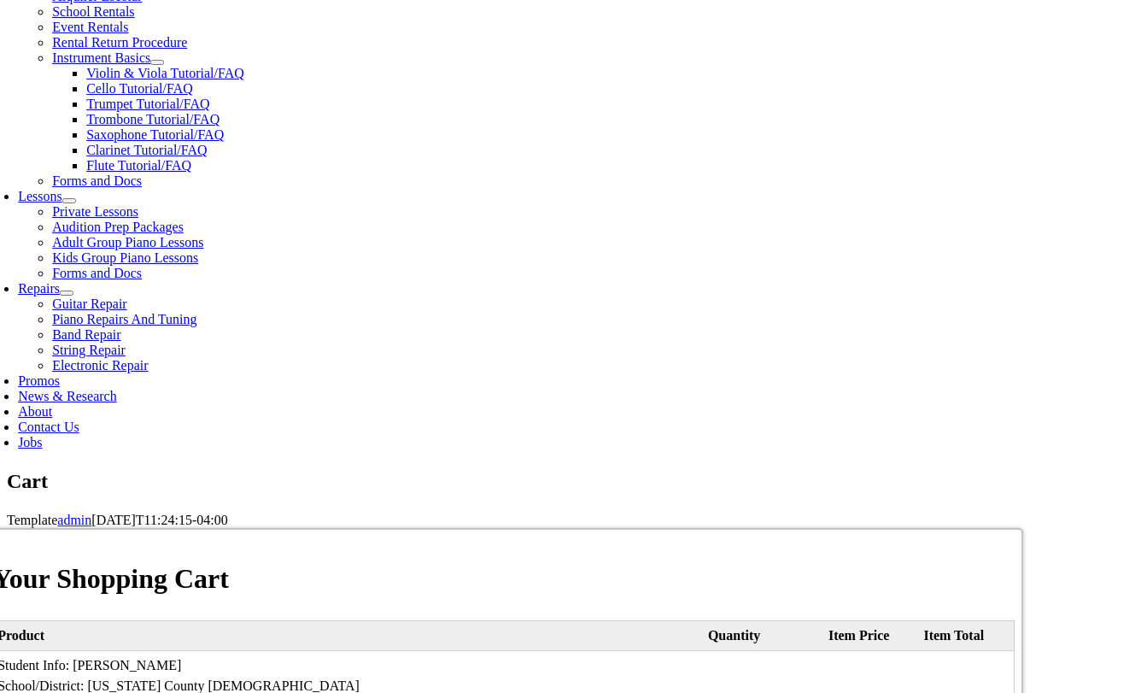
scroll to position [647, 0]
select select "PA"
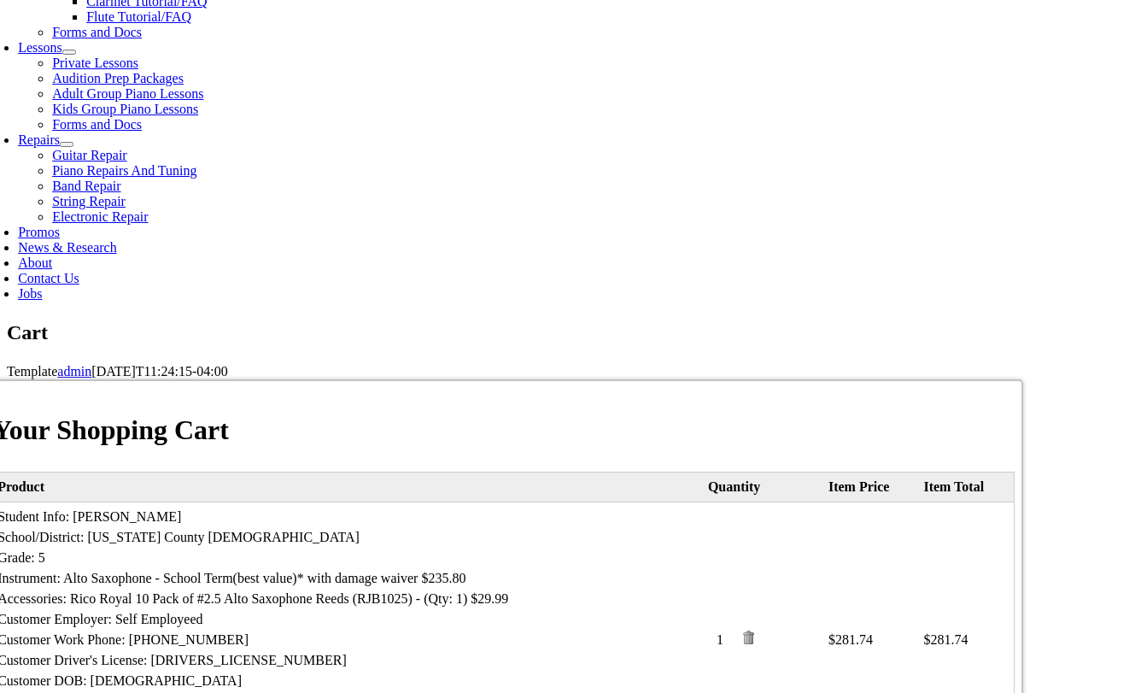
scroll to position [799, 0]
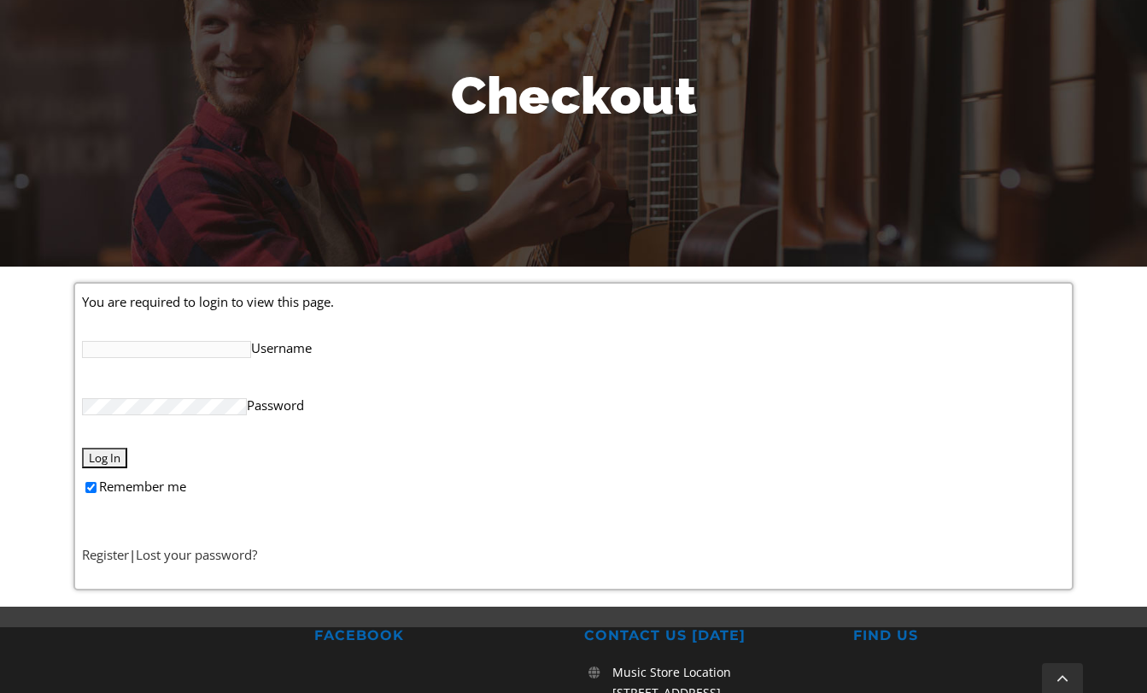
scroll to position [200, 0]
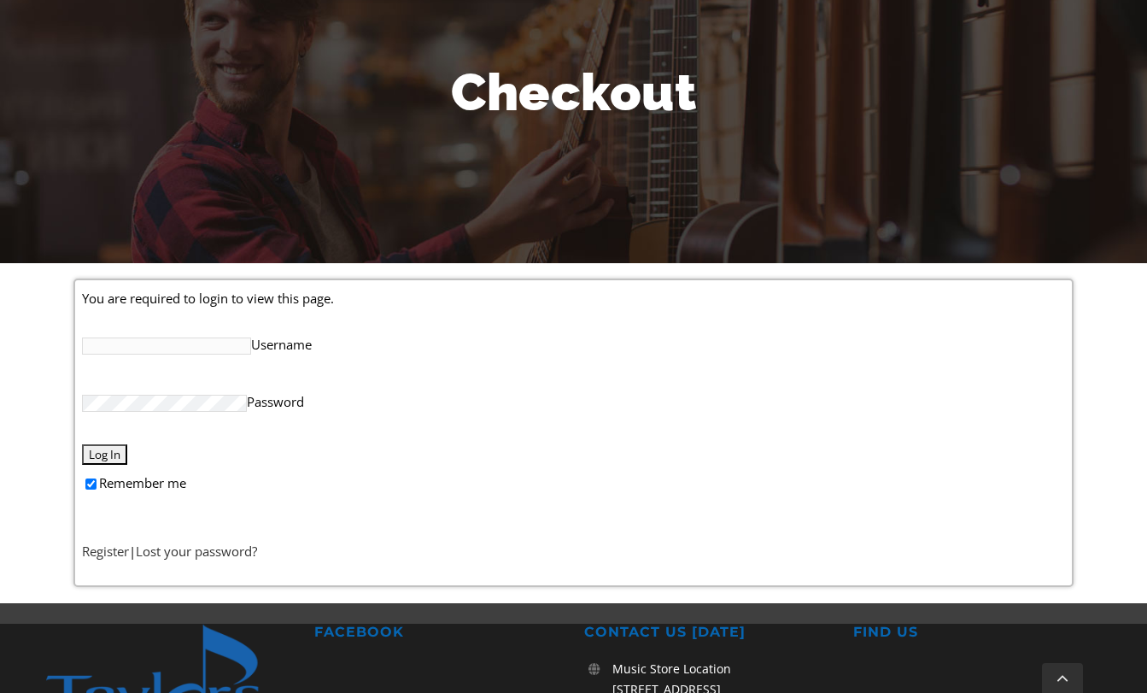
click at [147, 347] on input "Username" at bounding box center [166, 345] width 169 height 17
type input "portraitsbyerinmichele@gmail.com"
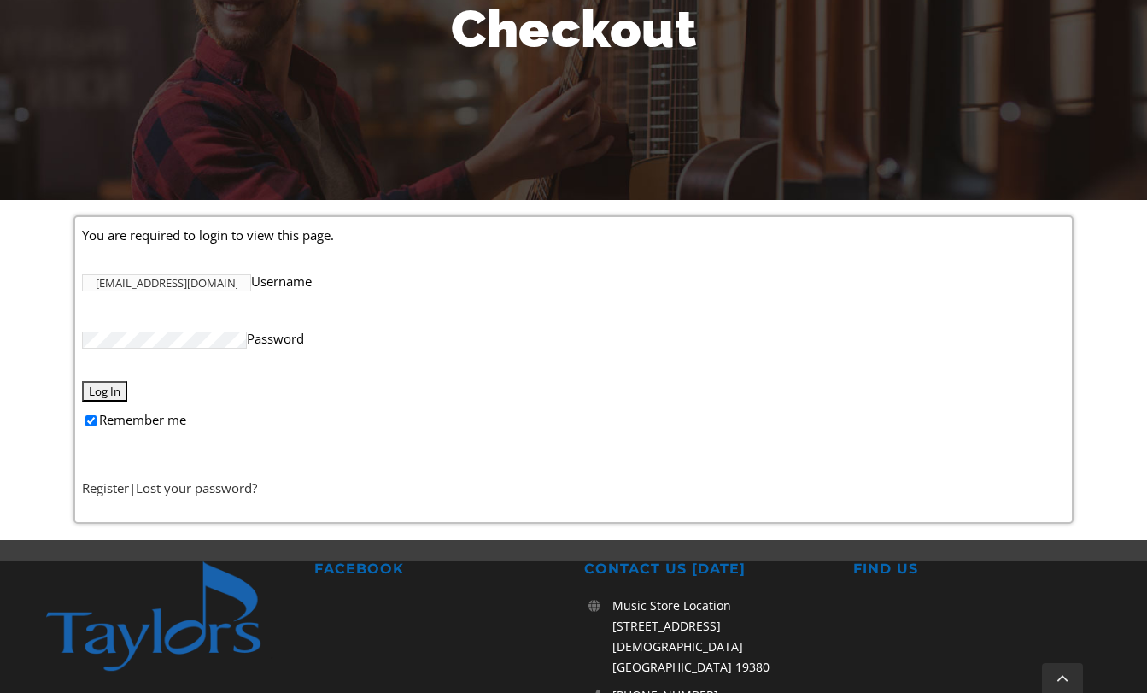
scroll to position [266, 0]
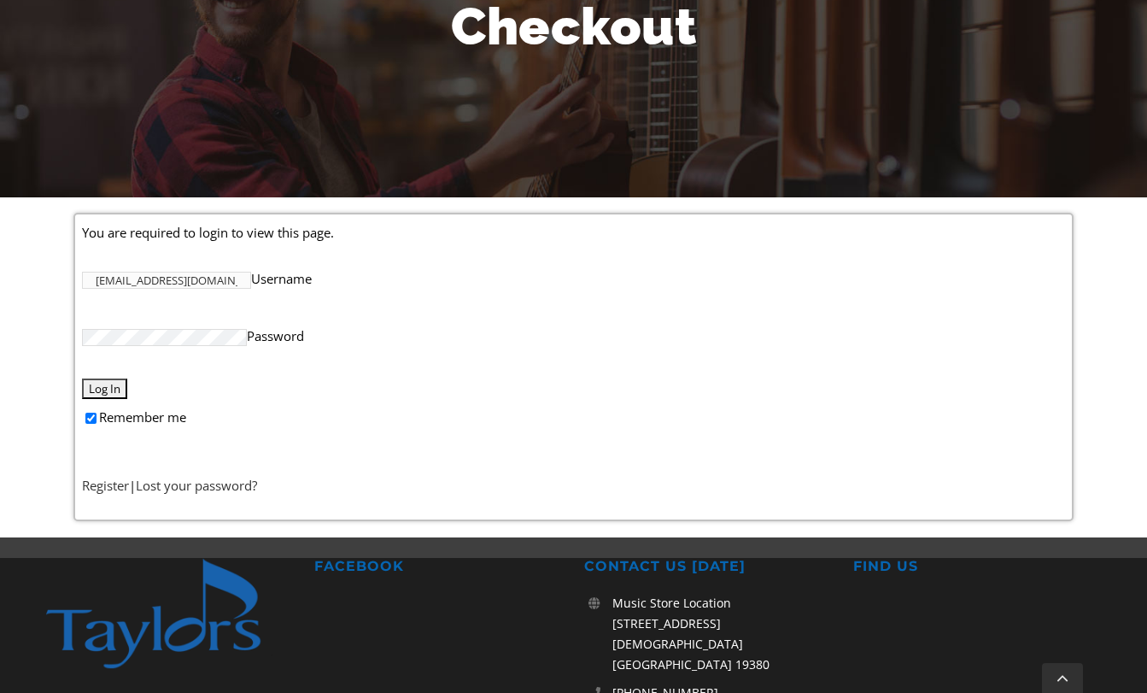
click at [109, 388] on input "Log In" at bounding box center [104, 388] width 45 height 20
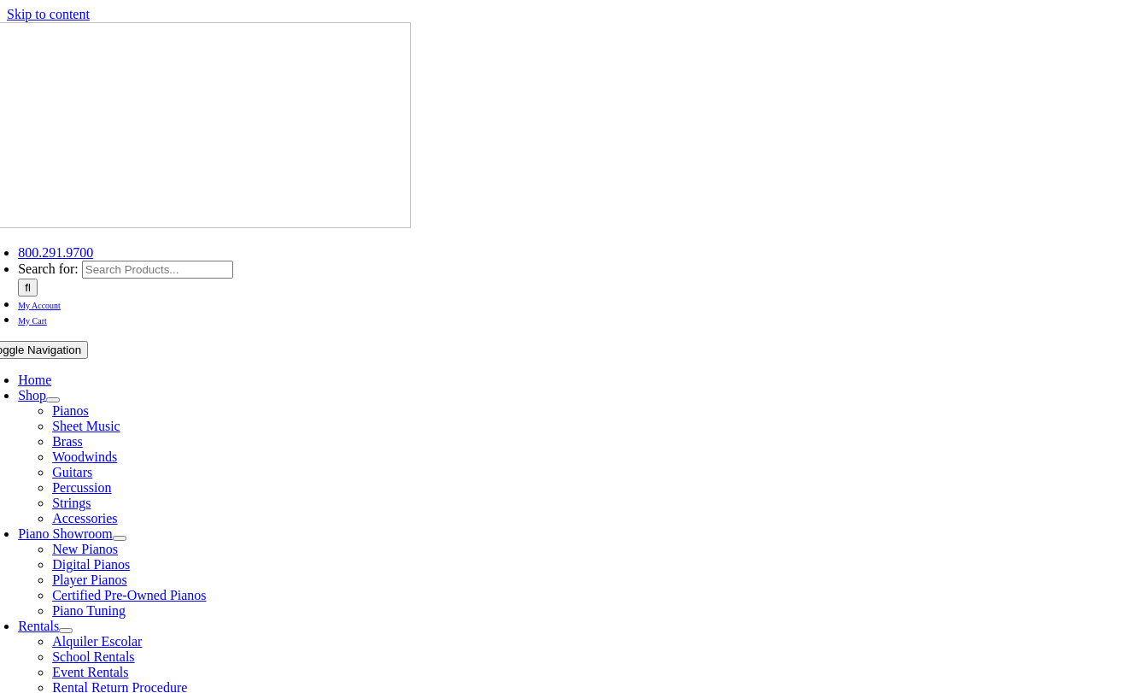
click at [61, 301] on span "My Account" at bounding box center [39, 305] width 43 height 9
select select "PA"
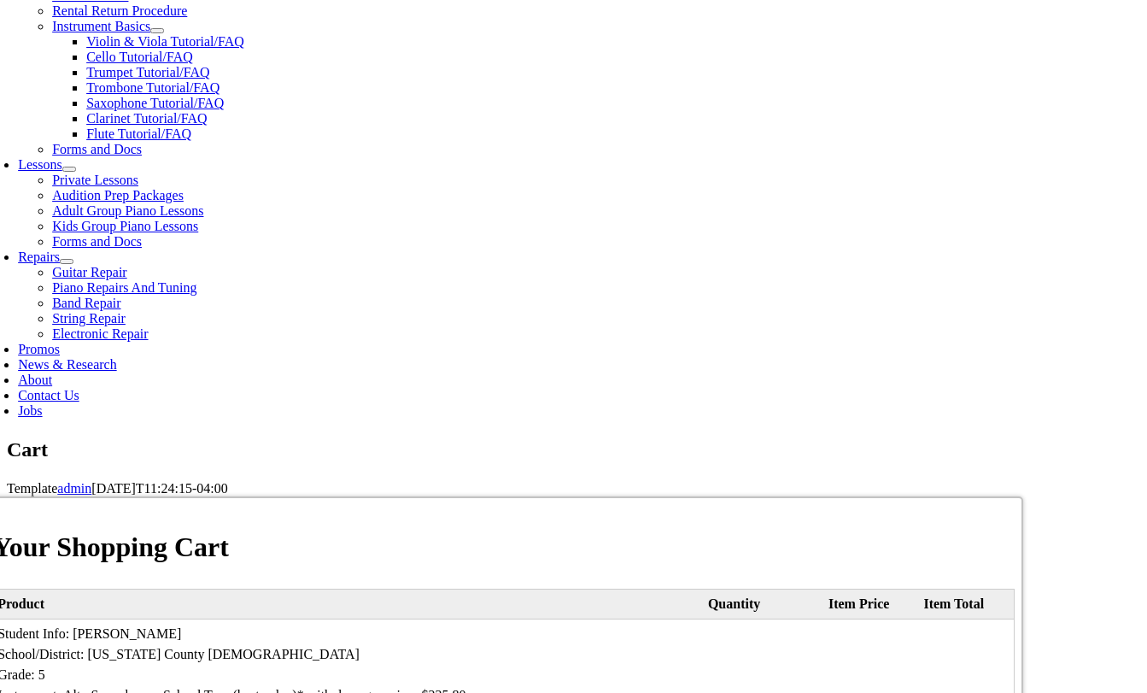
scroll to position [904, 0]
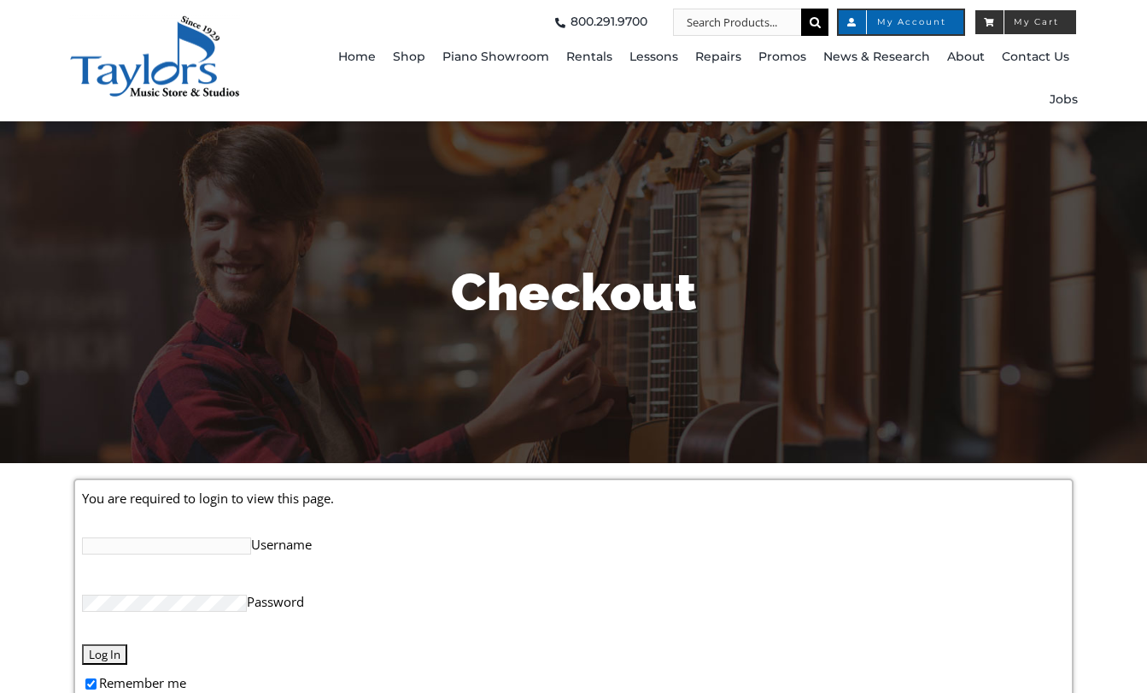
click at [1018, 12] on span "My Cart" at bounding box center [1026, 22] width 104 height 27
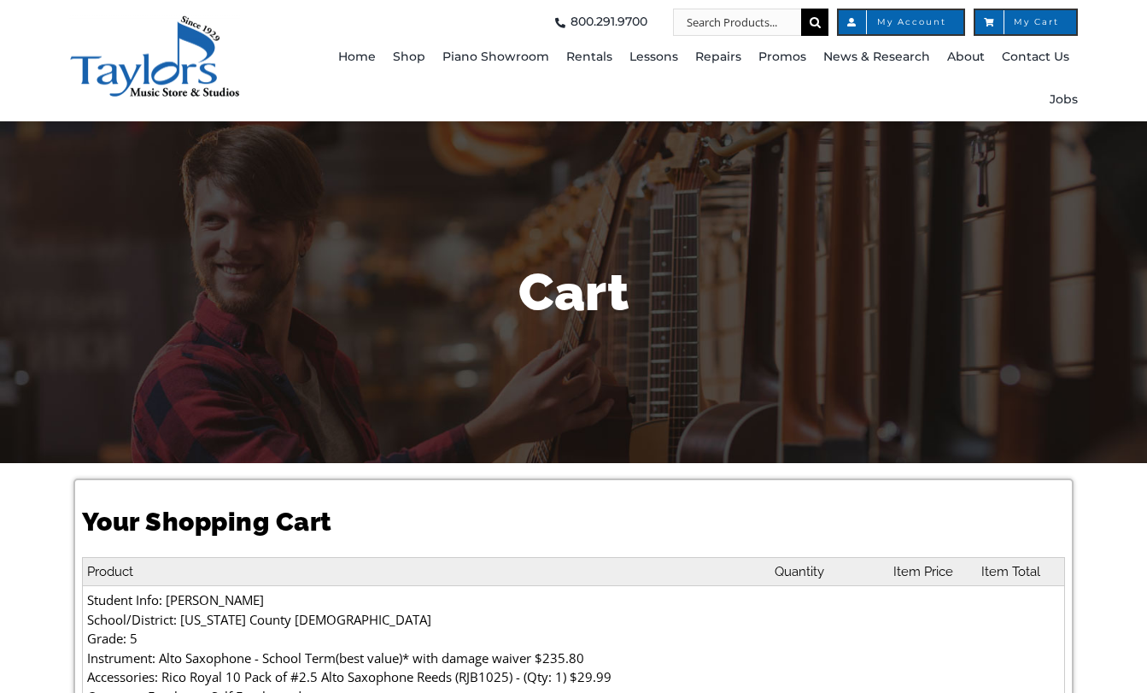
select select "PA"
click at [908, 25] on span "My Account" at bounding box center [901, 22] width 91 height 9
select select "PA"
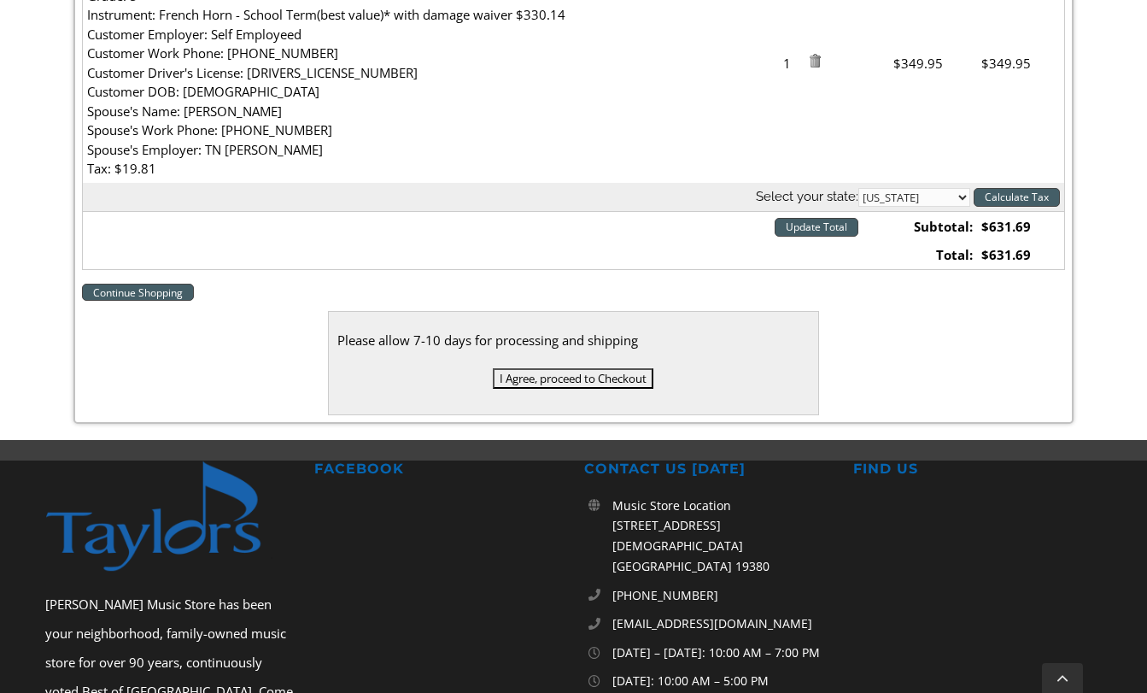
scroll to position [963, 0]
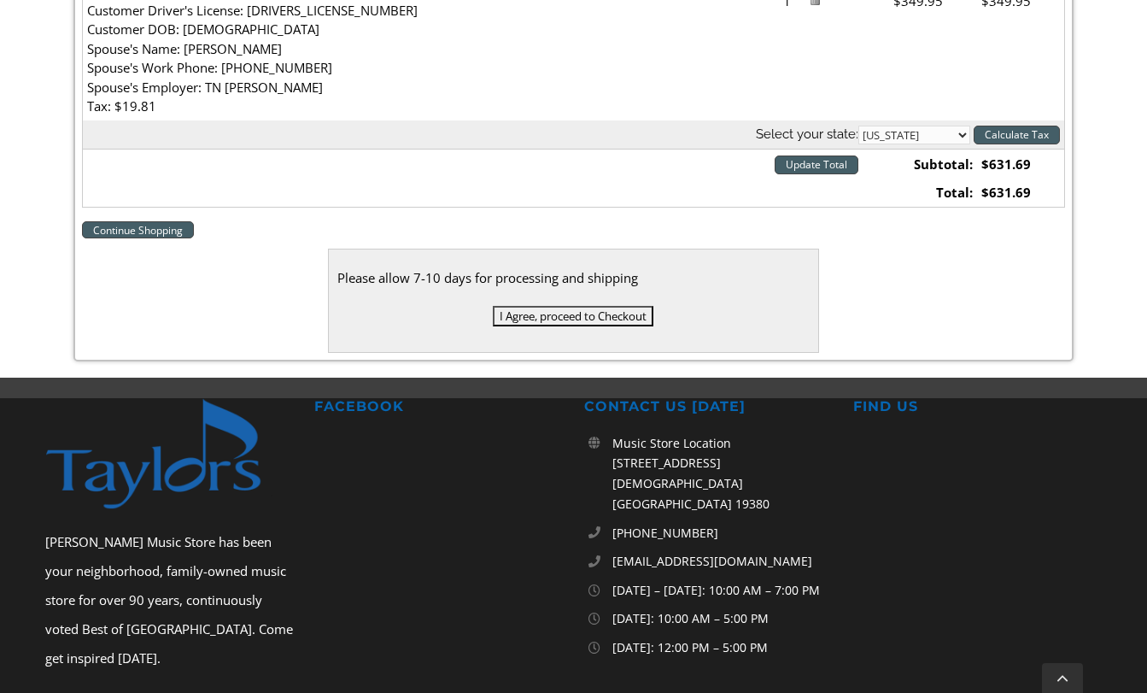
click at [577, 314] on input "I Agree, proceed to Checkout" at bounding box center [573, 316] width 161 height 20
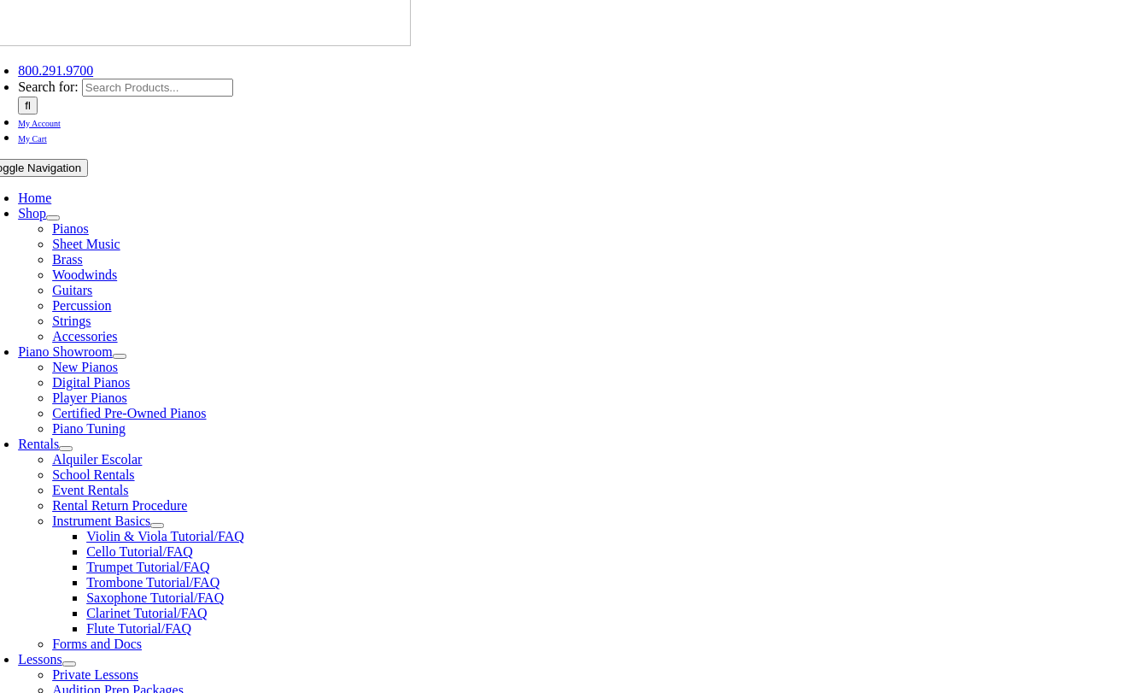
scroll to position [195, 0]
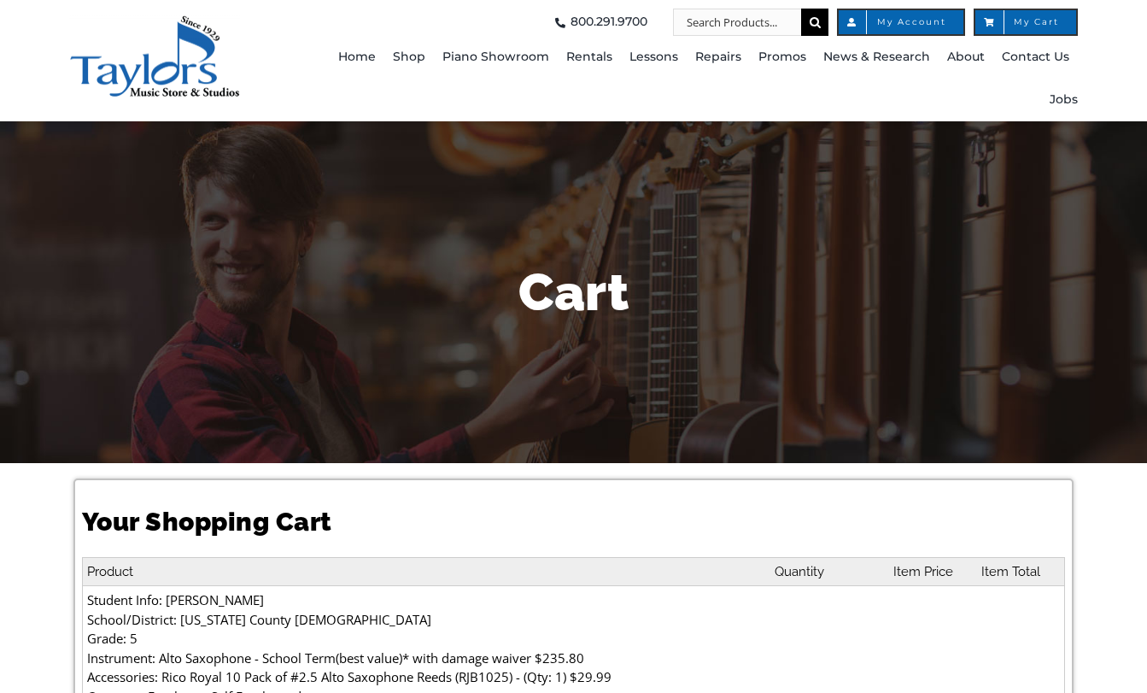
select select "PA"
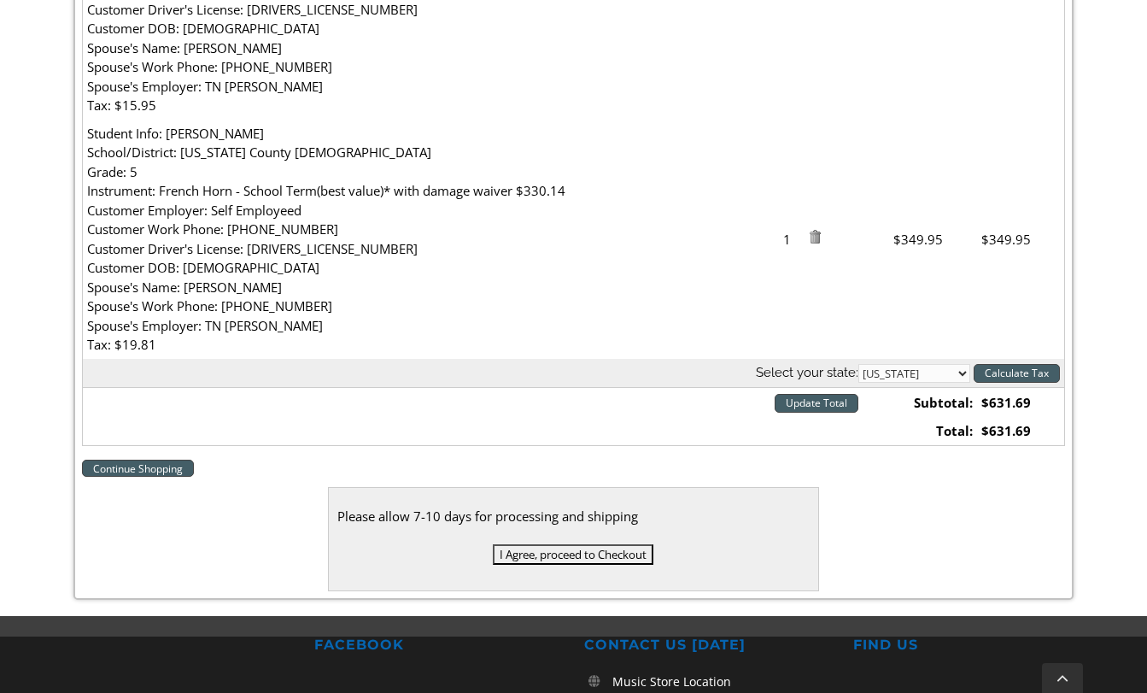
scroll to position [738, 0]
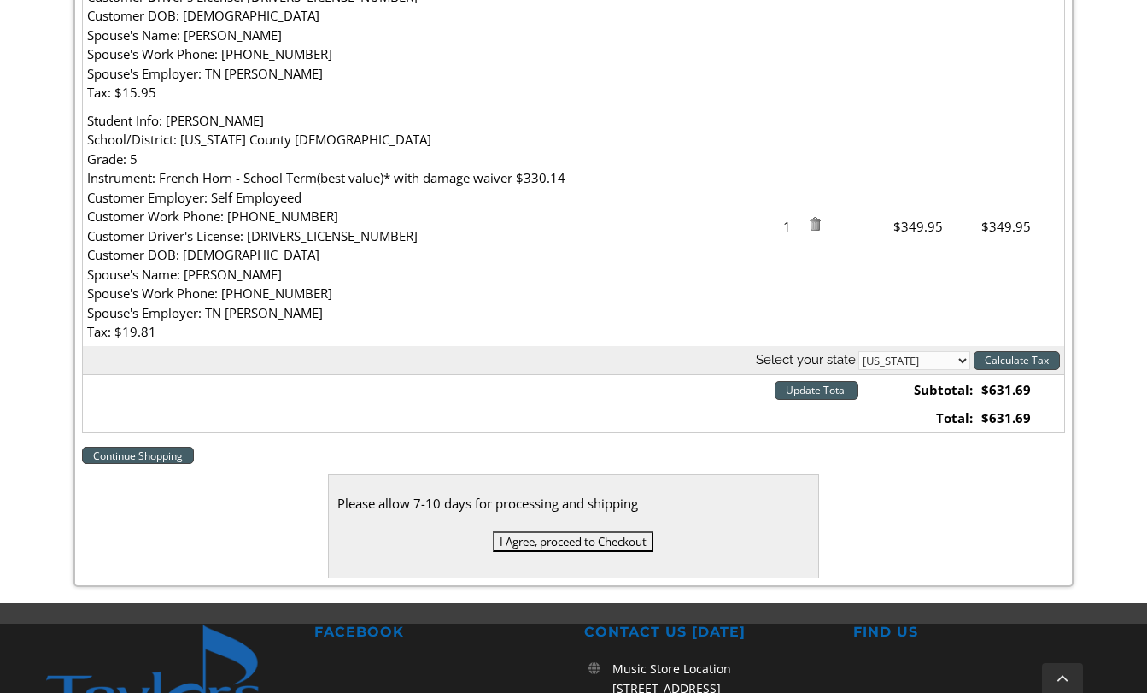
click at [599, 540] on input "I Agree, proceed to Checkout" at bounding box center [573, 541] width 161 height 20
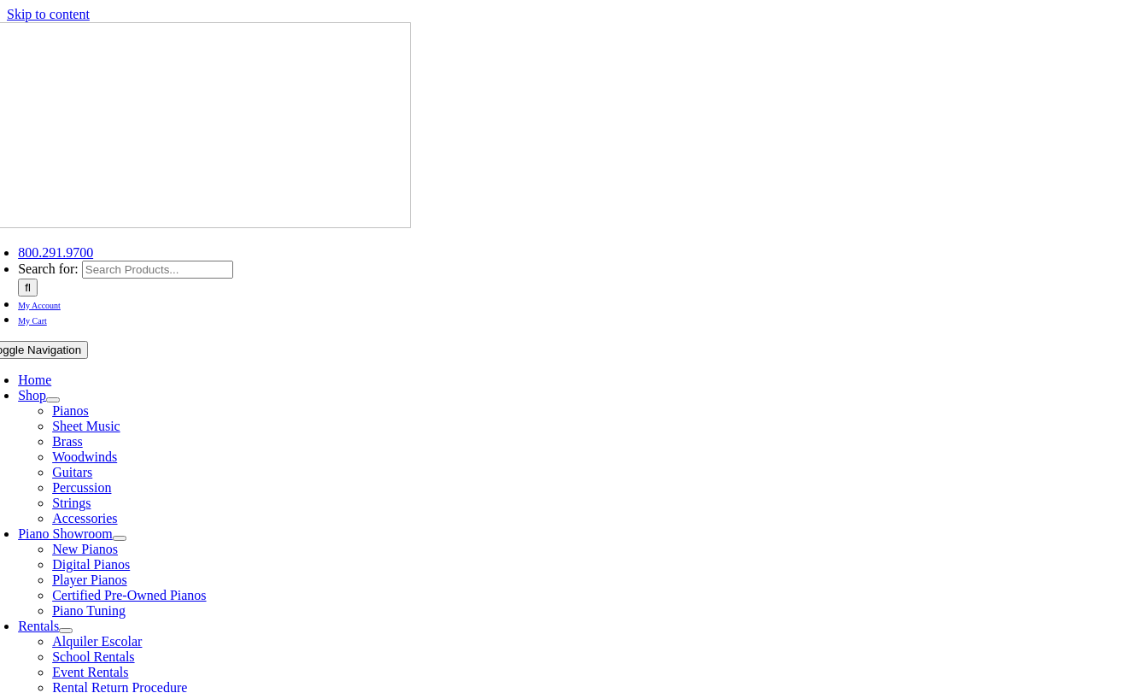
select select
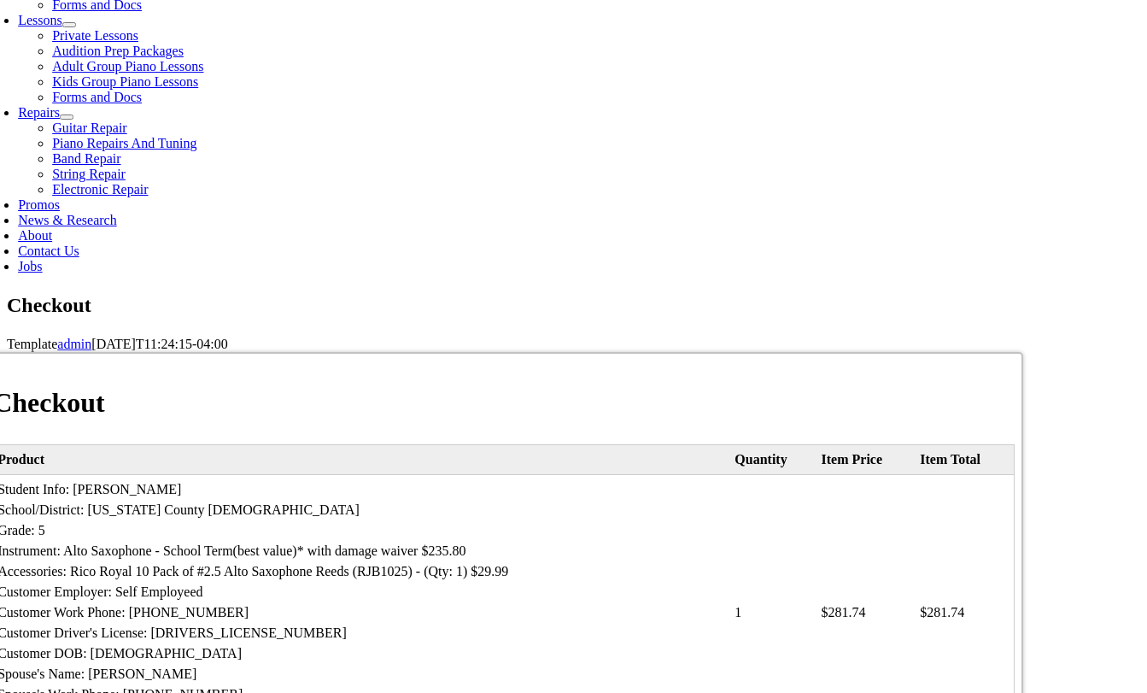
scroll to position [823, 0]
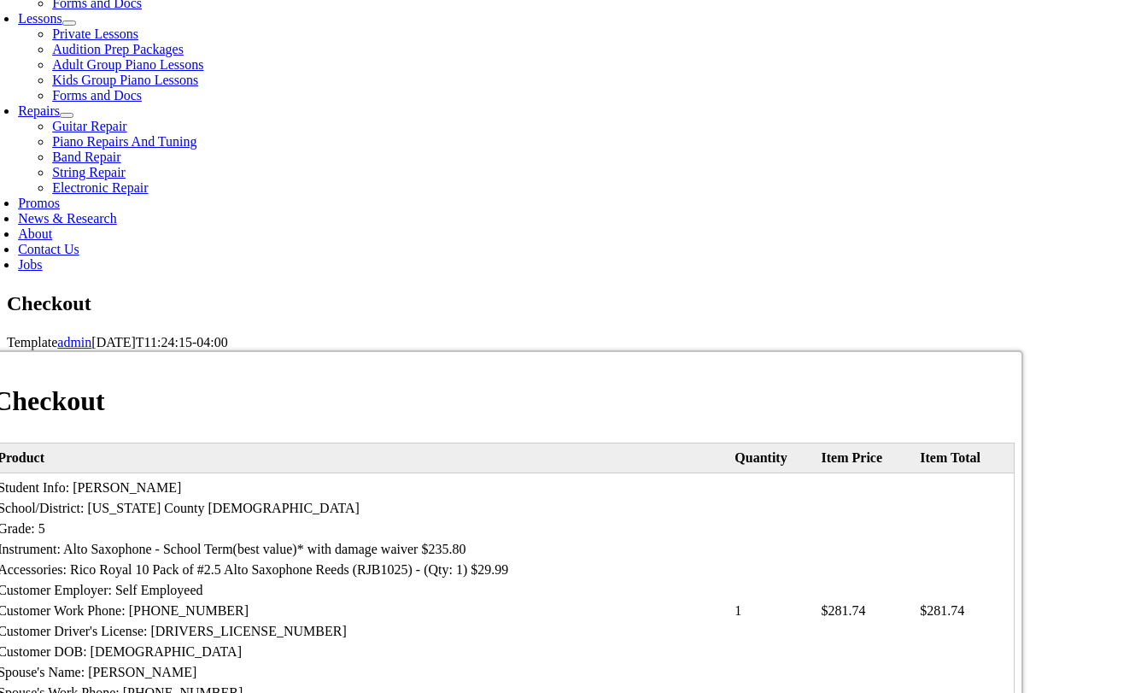
type input "Erin"
type input "Smith"
type input "3505 Saint Davids Rd"
type input "Newtown Square"
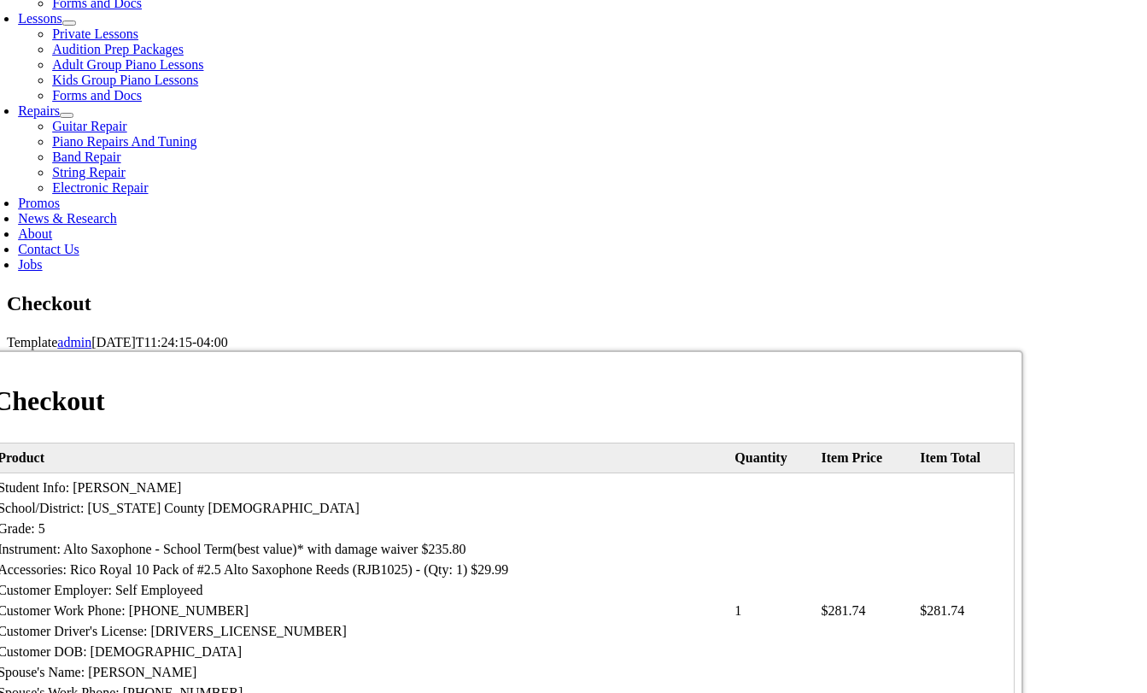
select select "PA"
type input "19073"
type input "4849195662"
type input "portraitsbyerinmichele@gmail.com"
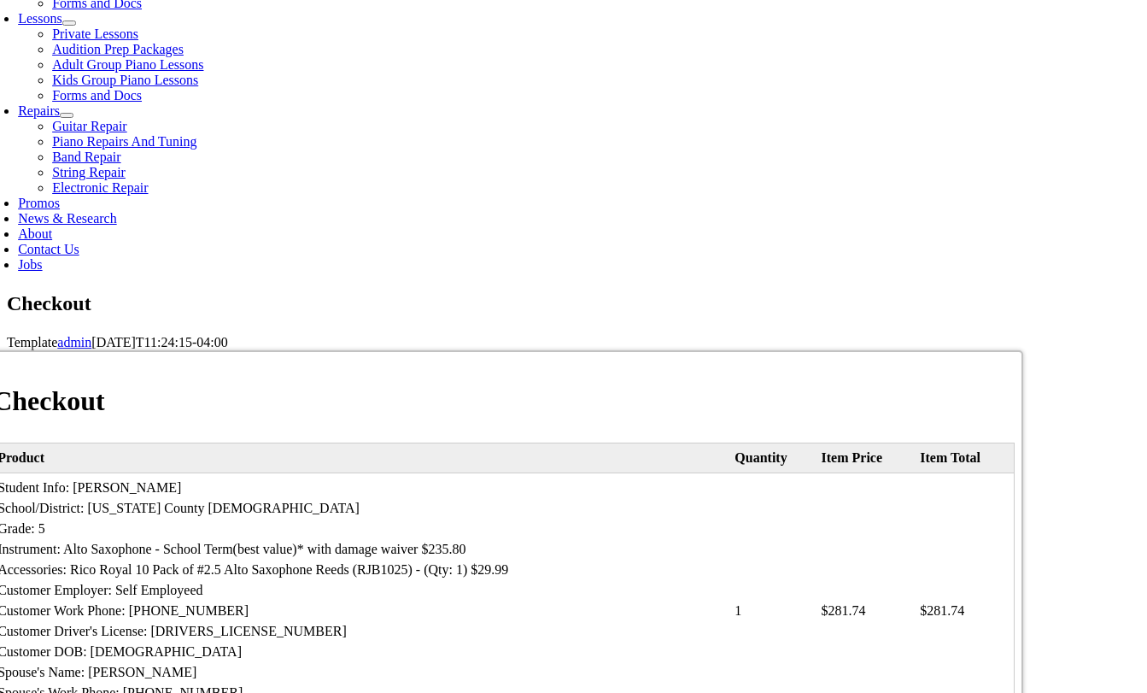
select select "visa"
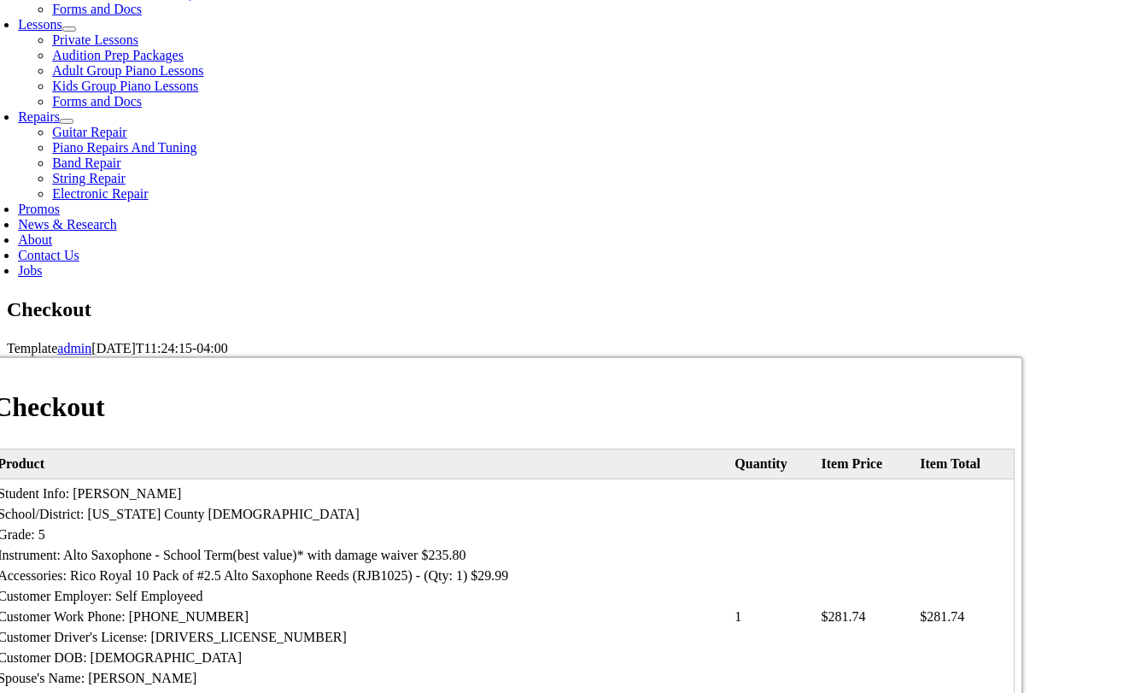
scroll to position [813, 0]
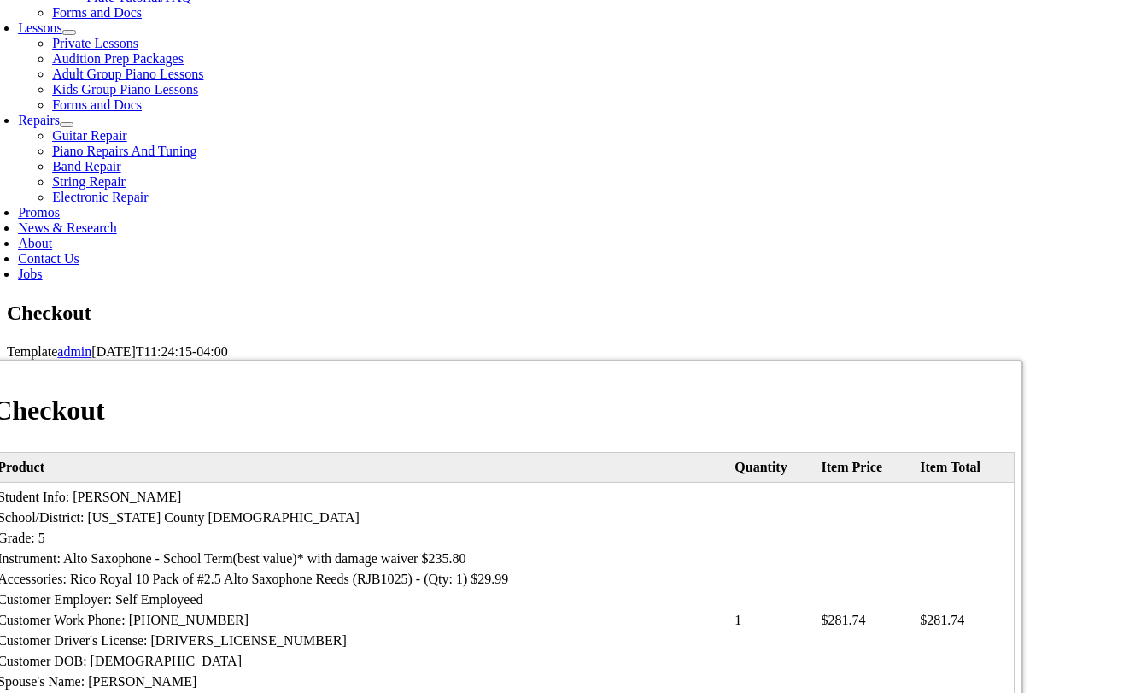
type input "4479540400101068"
drag, startPoint x: 665, startPoint y: 483, endPoint x: 686, endPoint y: 486, distance: 21.5
select select "01"
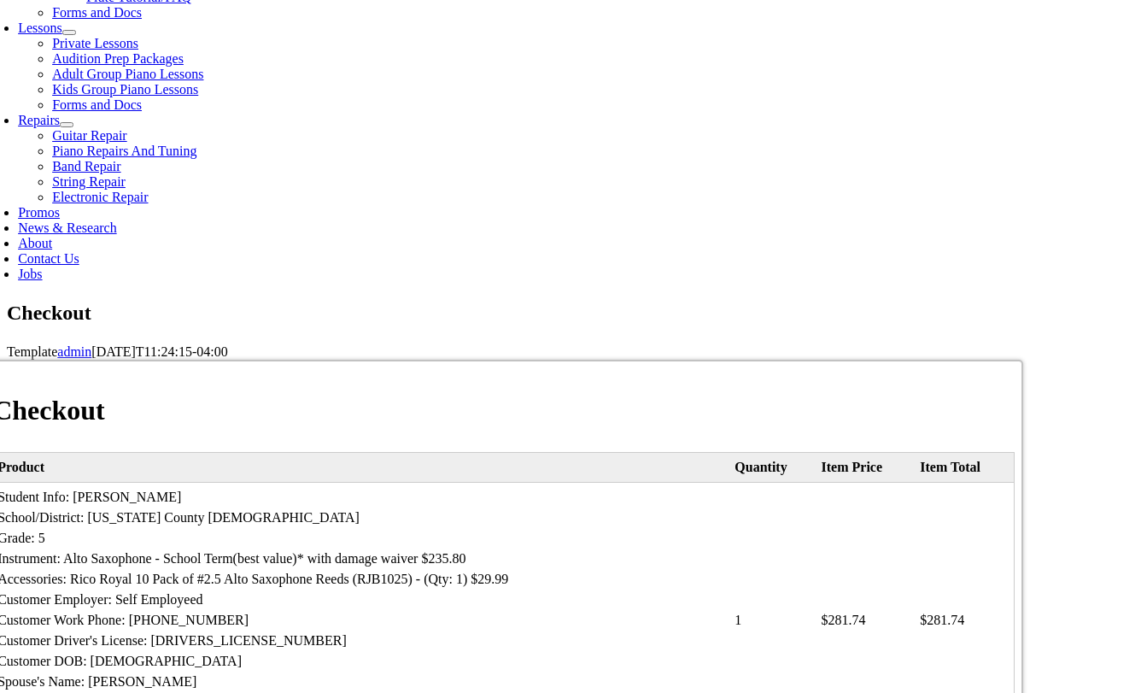
select select "2026"
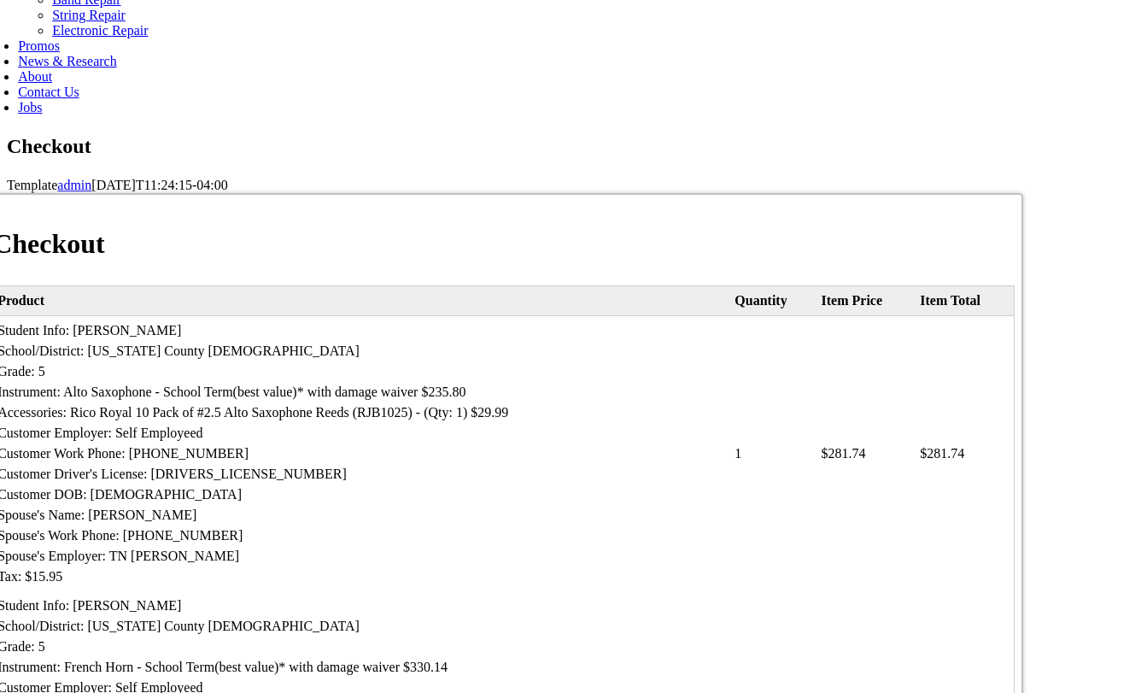
scroll to position [984, 0]
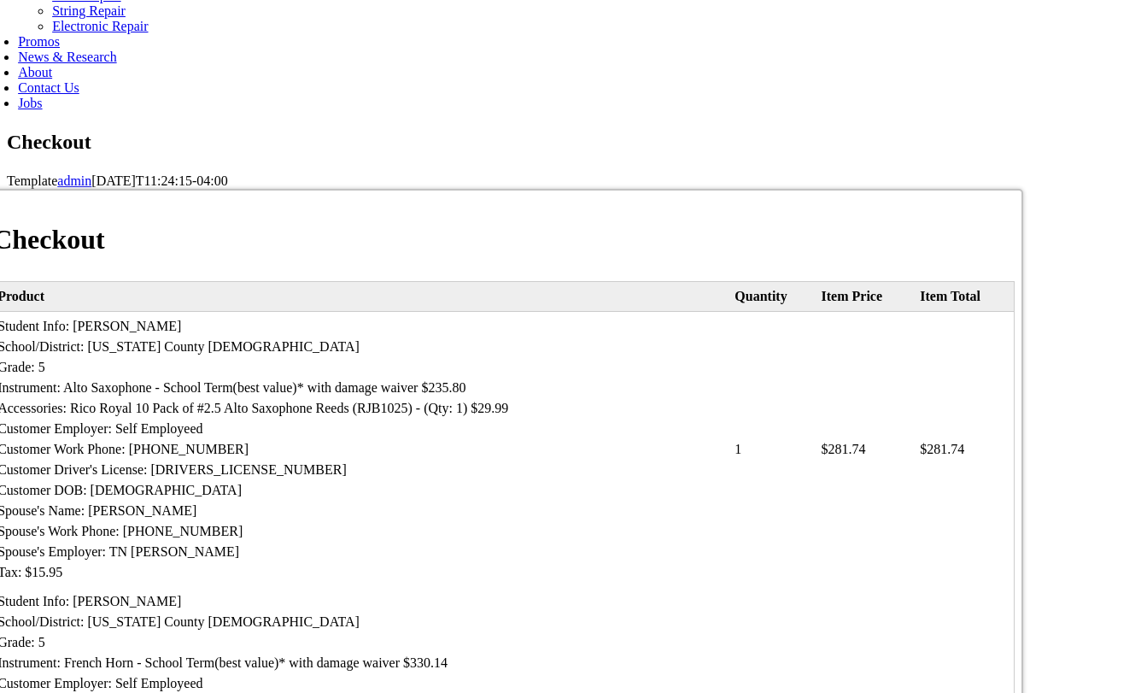
type input "465"
